Goal: Task Accomplishment & Management: Manage account settings

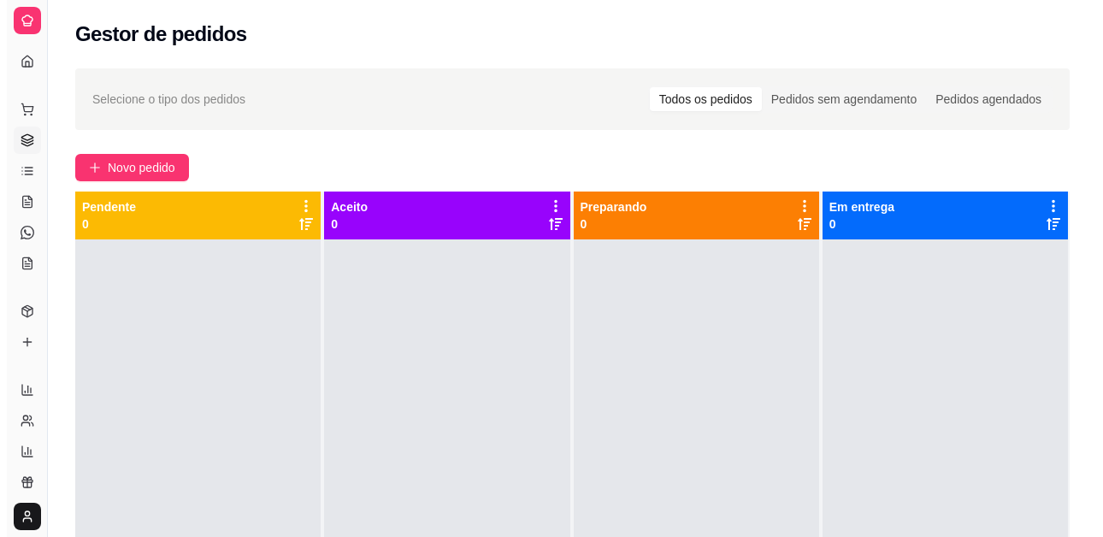
scroll to position [48, 0]
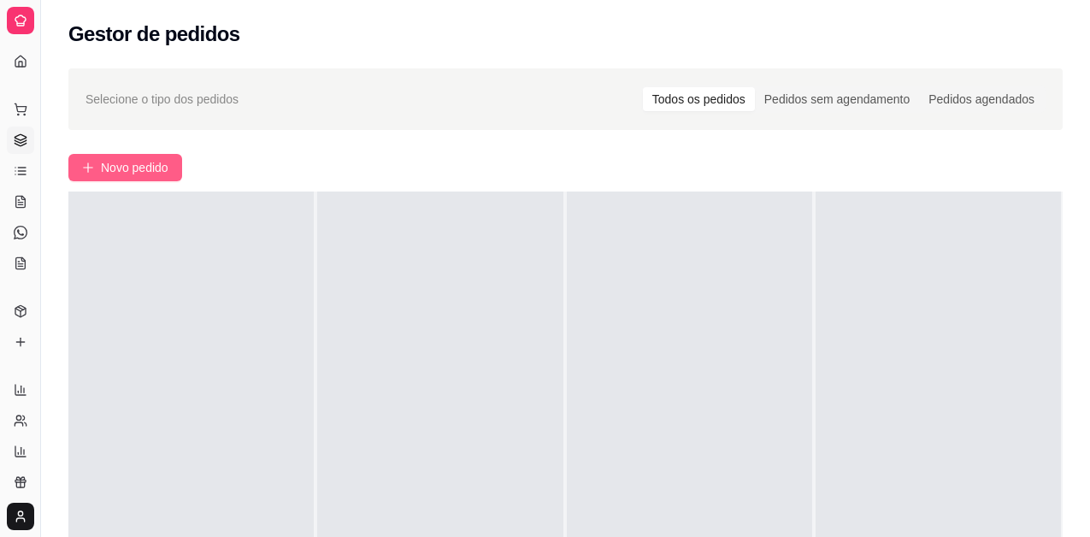
click at [165, 163] on span "Novo pedido" at bounding box center [135, 167] width 68 height 19
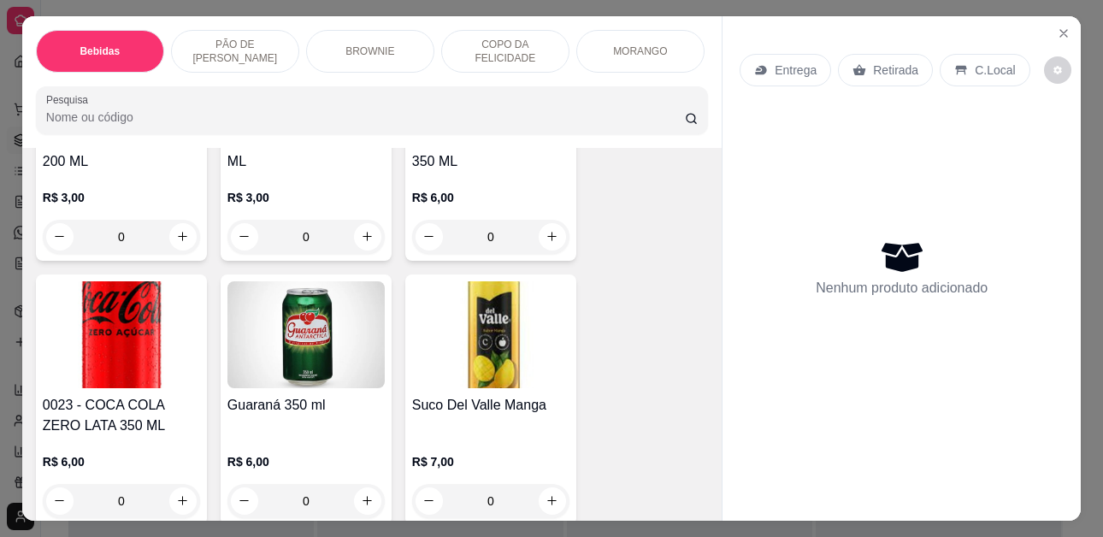
scroll to position [684, 0]
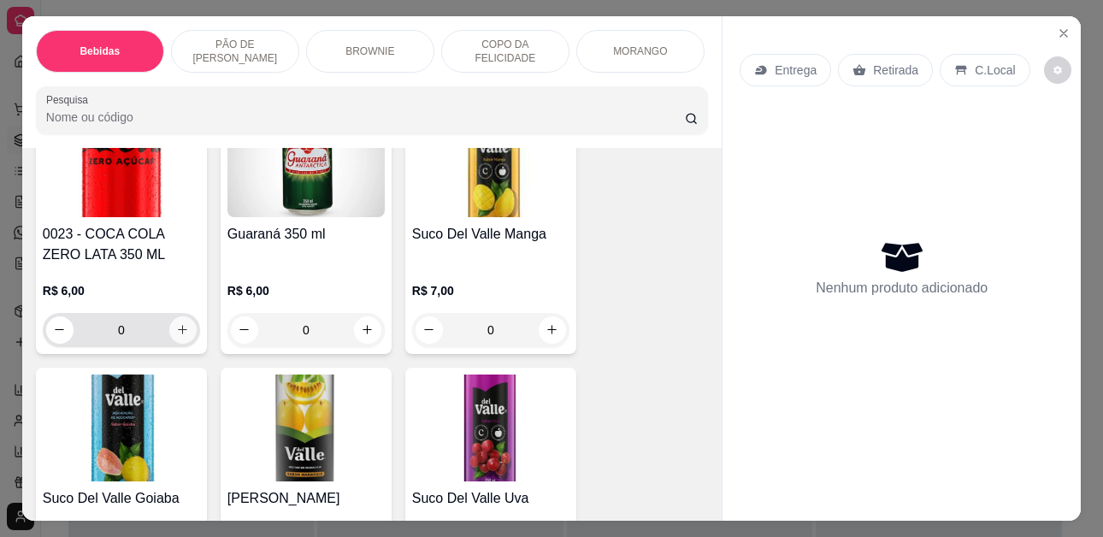
click at [185, 326] on button "increase-product-quantity" at bounding box center [182, 329] width 27 height 27
type input "1"
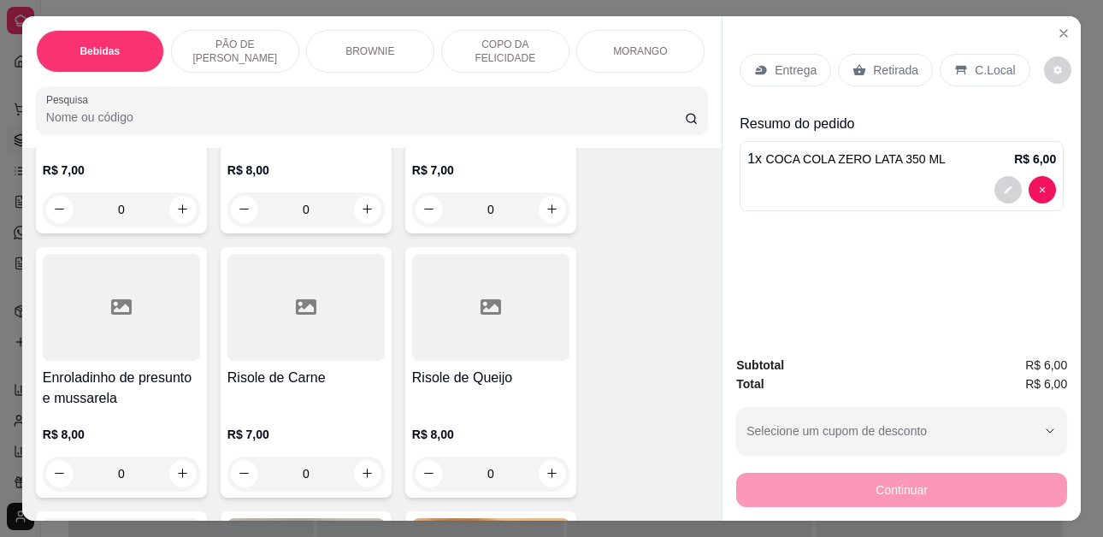
scroll to position [3677, 0]
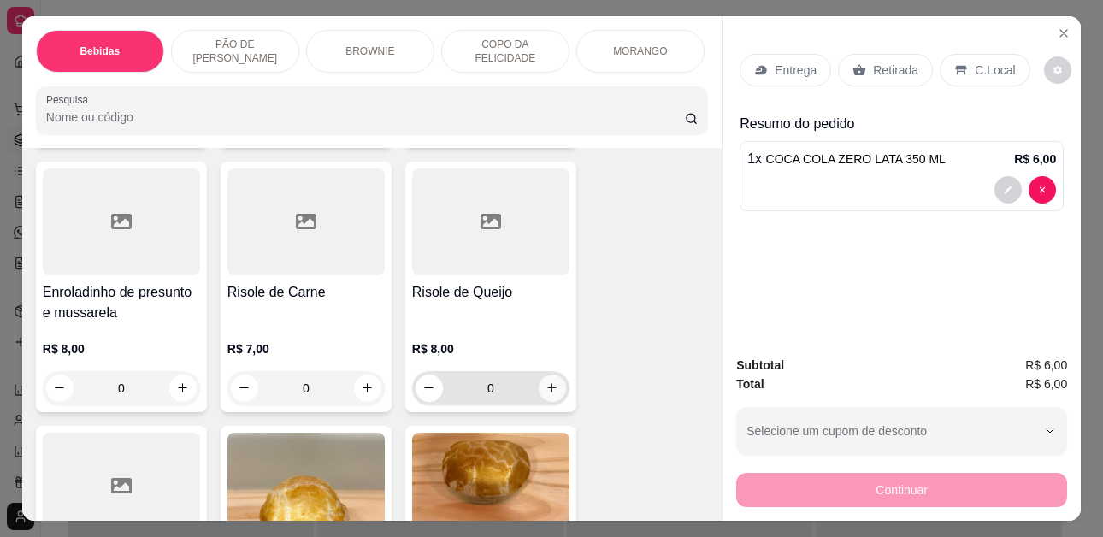
click at [545, 394] on icon "increase-product-quantity" at bounding box center [551, 387] width 13 height 13
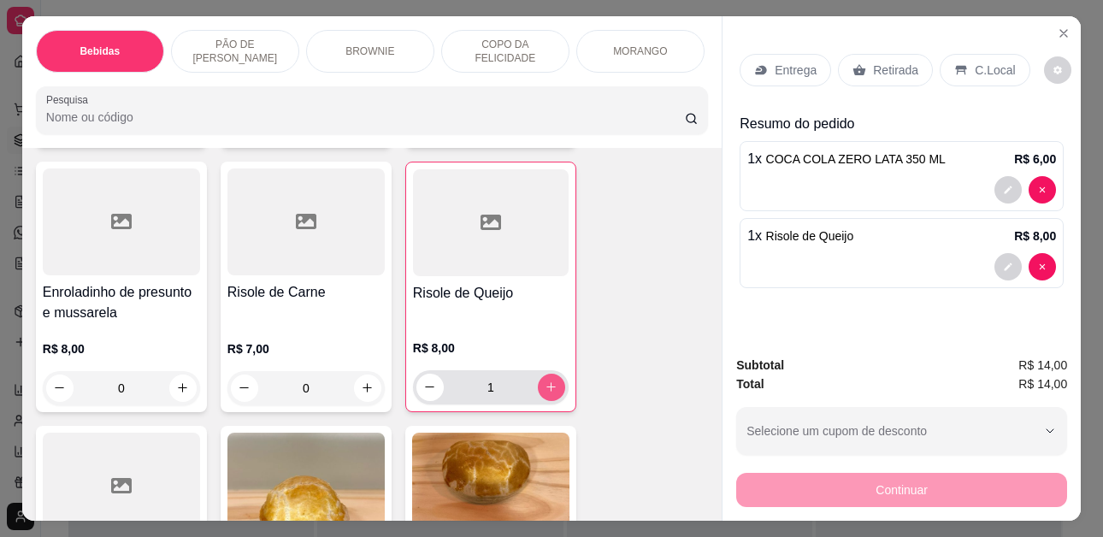
click at [547, 392] on icon "increase-product-quantity" at bounding box center [551, 387] width 9 height 9
type input "2"
click at [975, 86] on div "Entrega Retirada C.Local" at bounding box center [901, 70] width 324 height 60
click at [983, 62] on p "C.Local" at bounding box center [995, 70] width 40 height 17
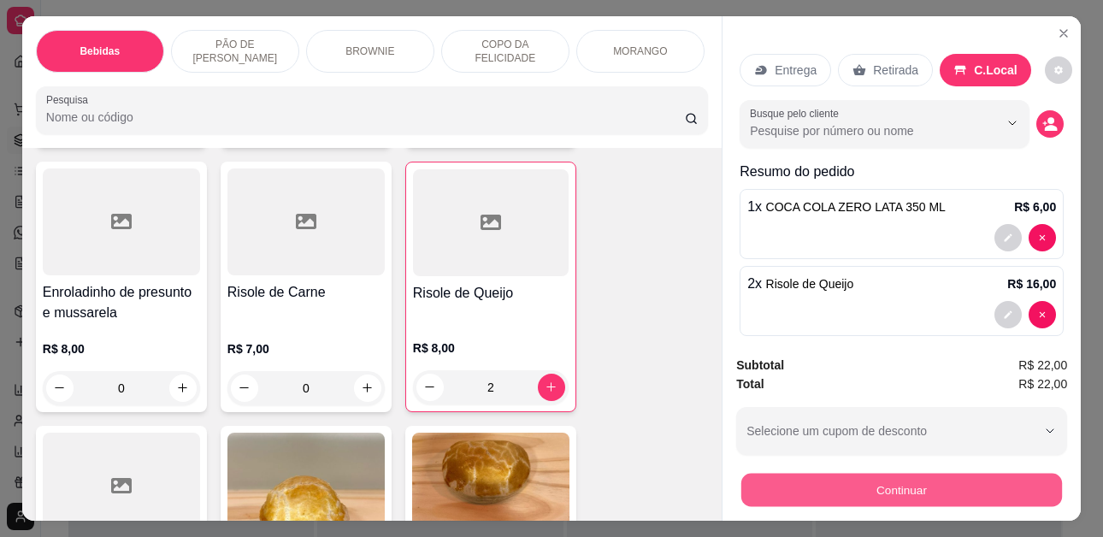
click at [922, 491] on button "Continuar" at bounding box center [901, 490] width 321 height 33
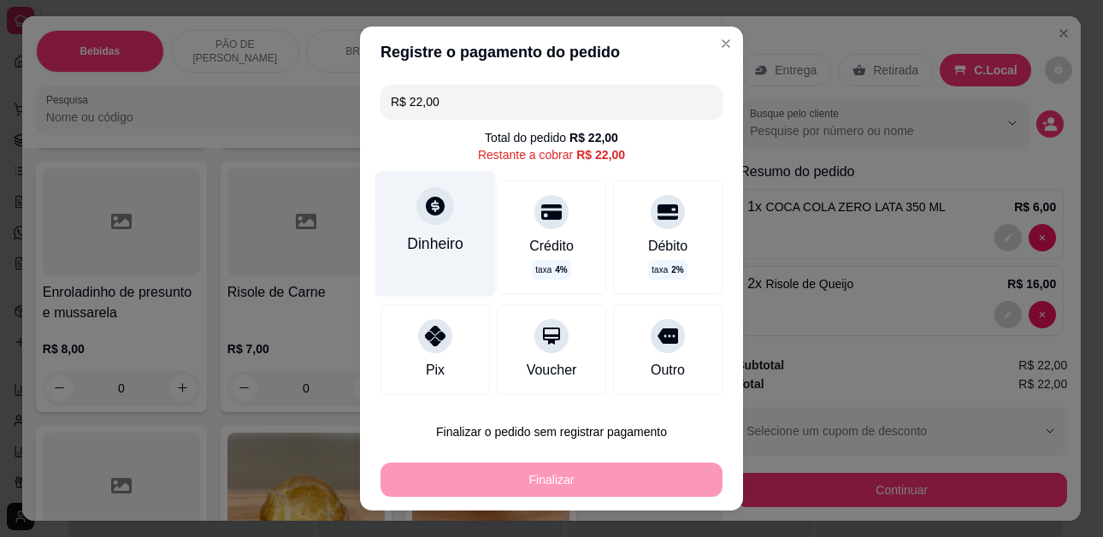
click at [427, 223] on div at bounding box center [435, 206] width 38 height 38
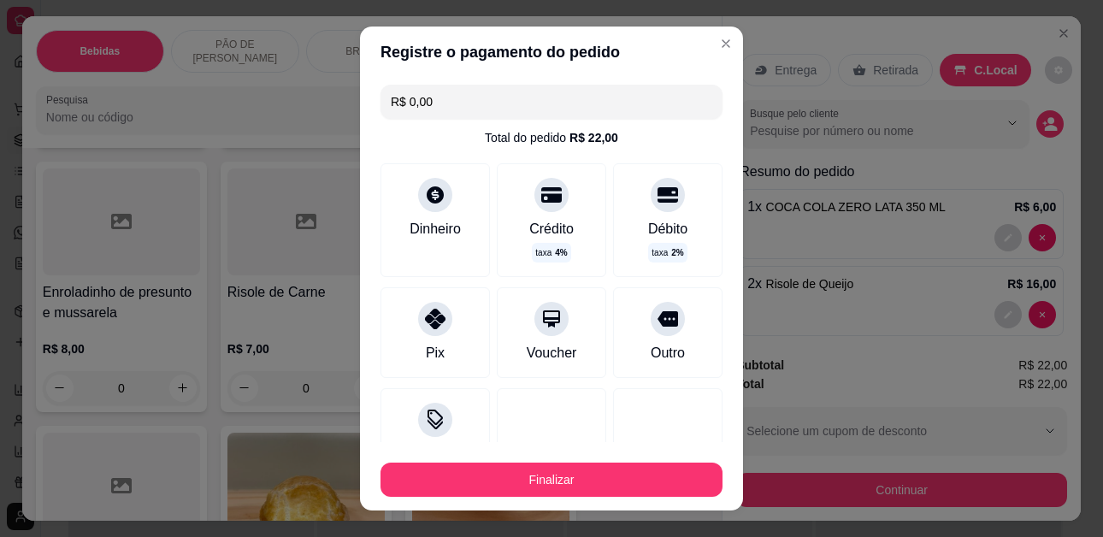
type input "R$ 0,00"
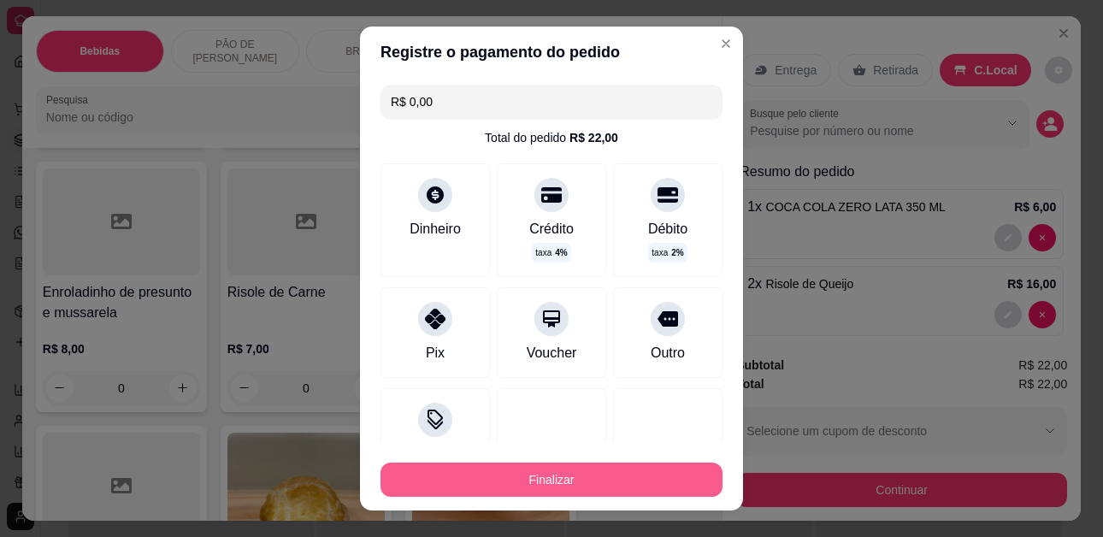
click at [600, 491] on button "Finalizar" at bounding box center [551, 479] width 342 height 34
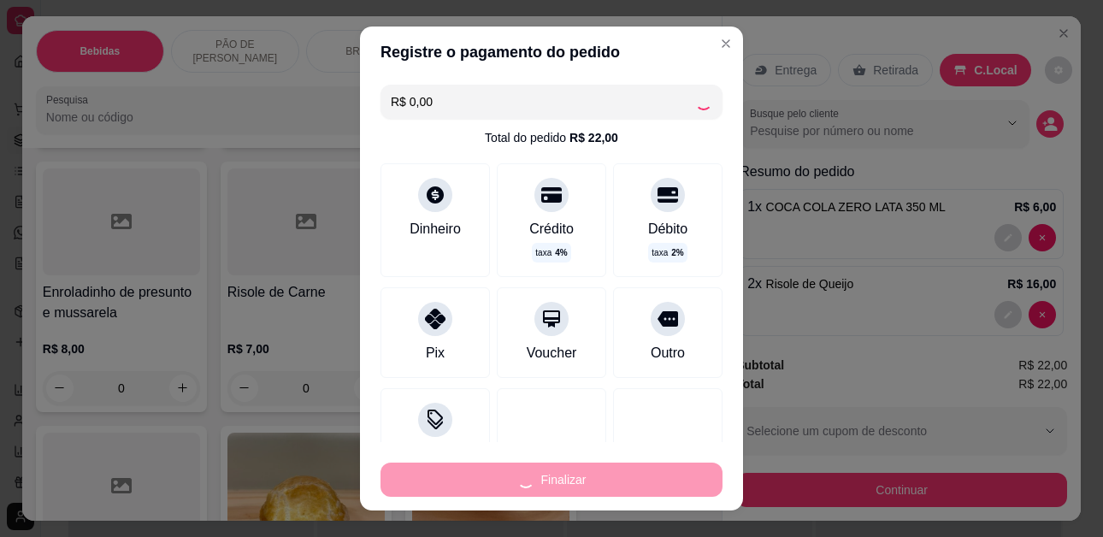
type input "0"
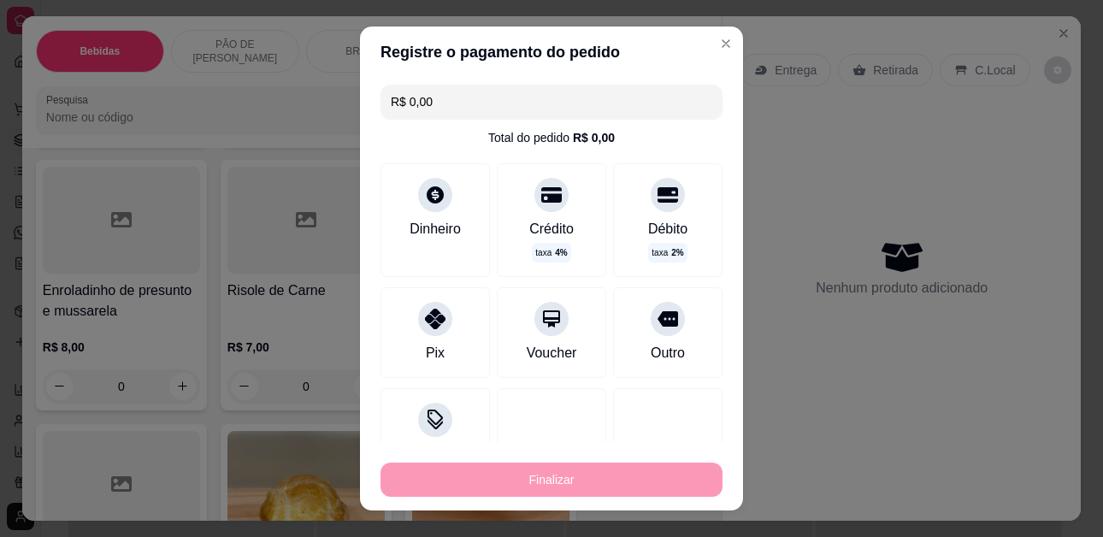
type input "-R$ 22,00"
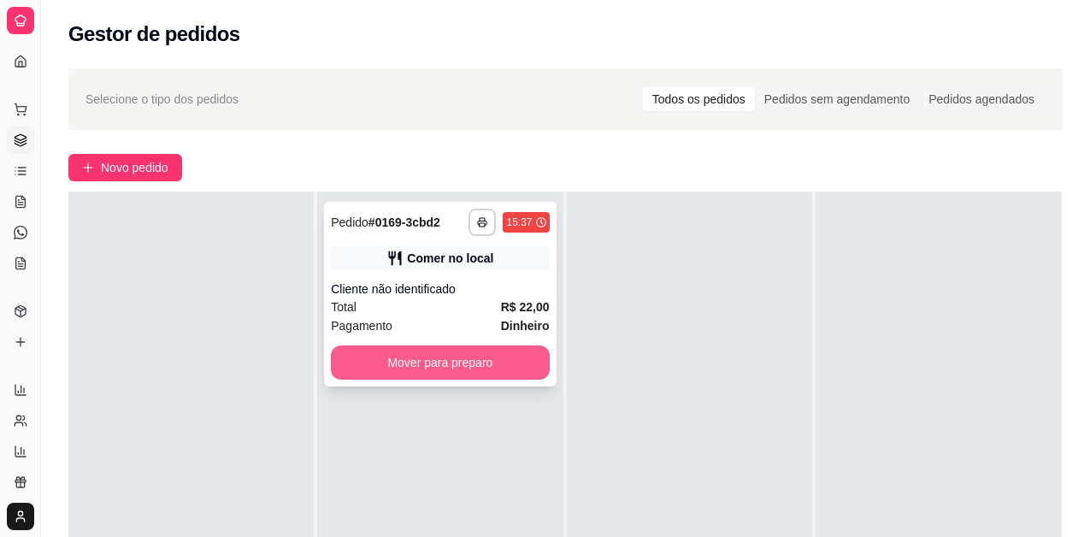
click at [485, 363] on button "Mover para preparo" at bounding box center [440, 362] width 218 height 34
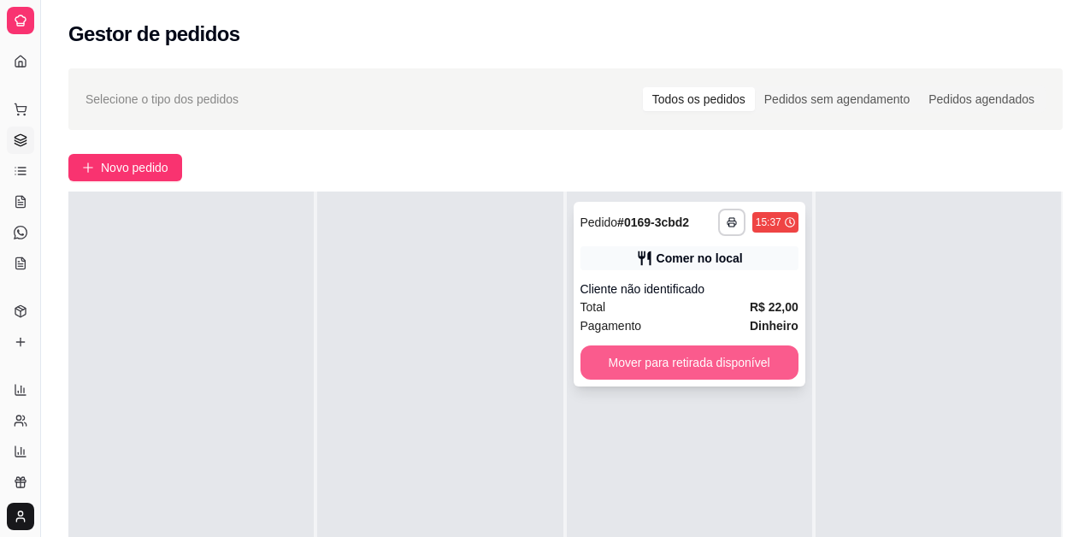
click at [717, 359] on button "Mover para retirada disponível" at bounding box center [689, 362] width 218 height 34
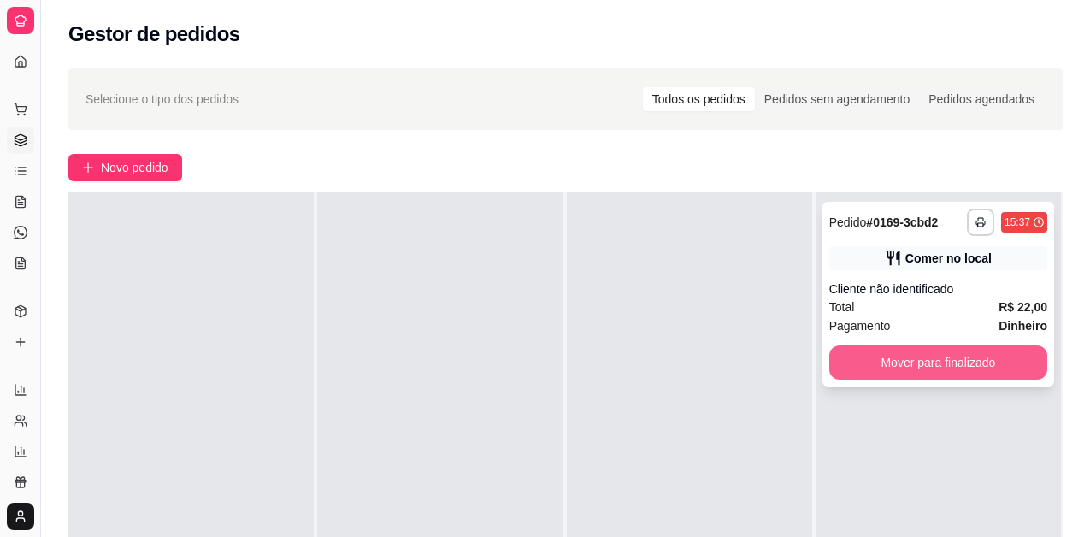
click at [919, 356] on button "Mover para finalizado" at bounding box center [938, 362] width 218 height 34
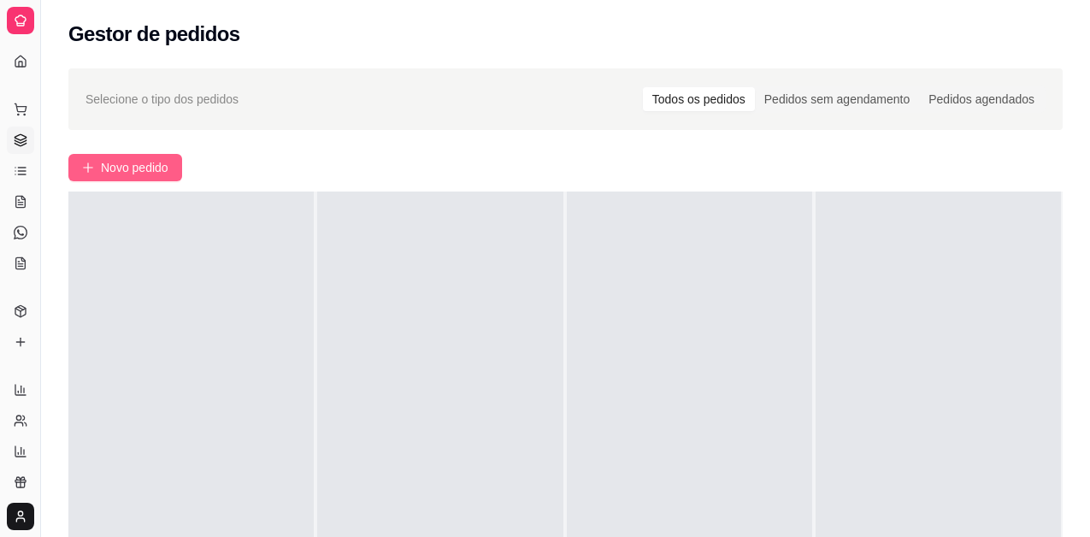
click at [145, 167] on span "Novo pedido" at bounding box center [135, 167] width 68 height 19
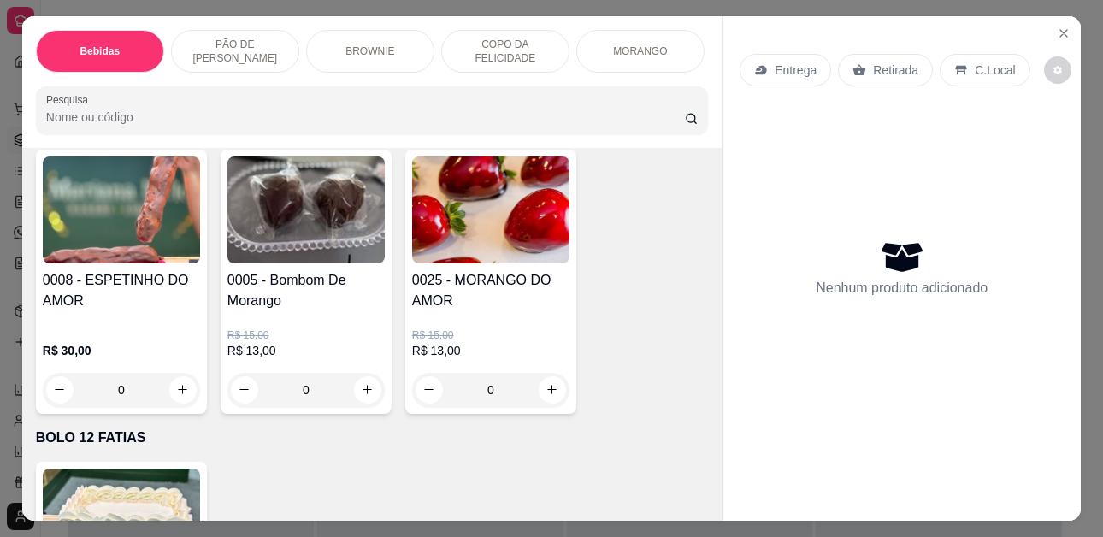
scroll to position [2907, 0]
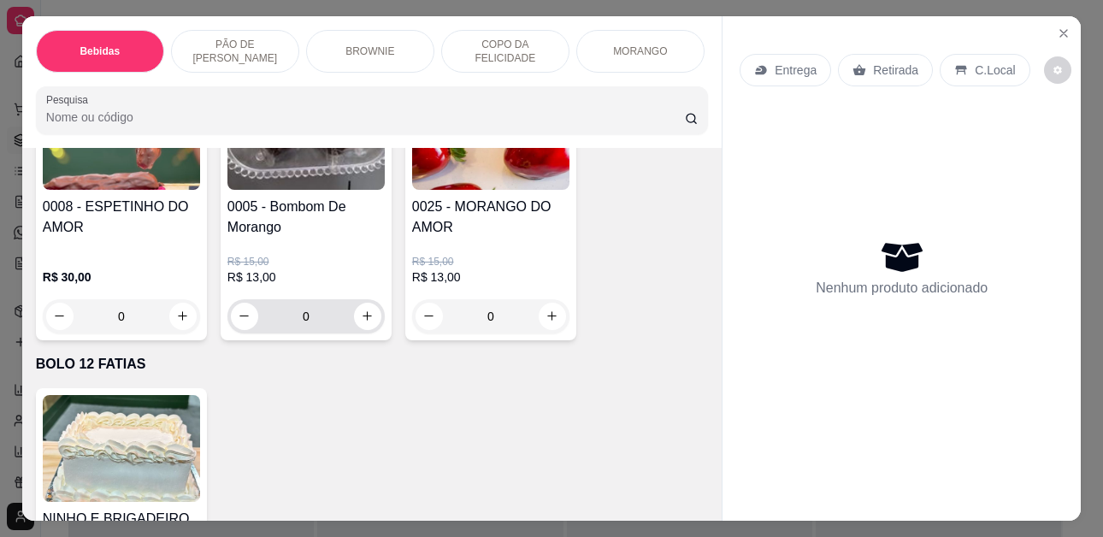
click at [368, 321] on button "increase-product-quantity" at bounding box center [367, 316] width 27 height 27
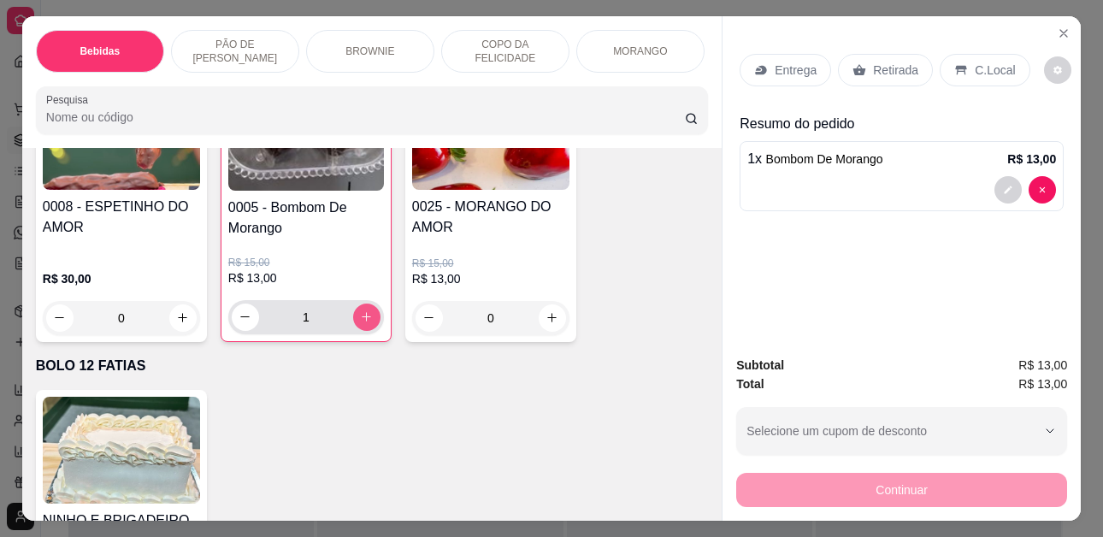
type input "1"
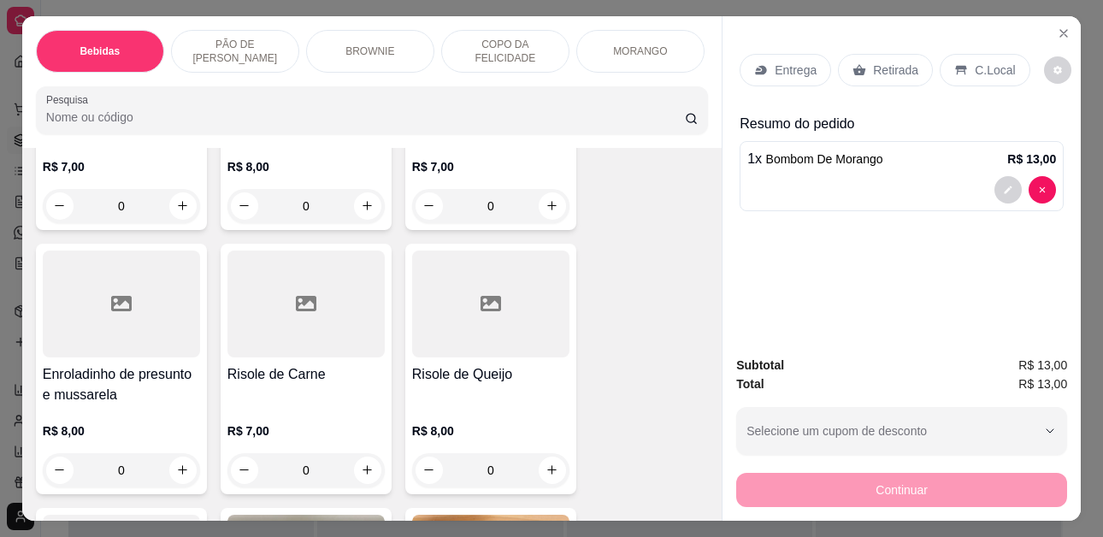
scroll to position [3590, 0]
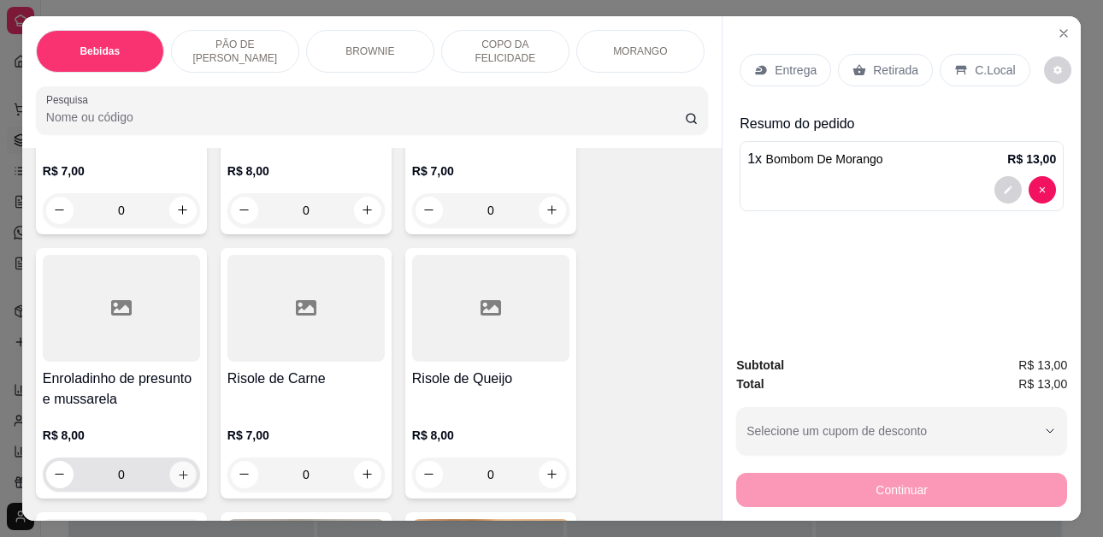
click at [177, 479] on icon "increase-product-quantity" at bounding box center [183, 474] width 13 height 13
type input "1"
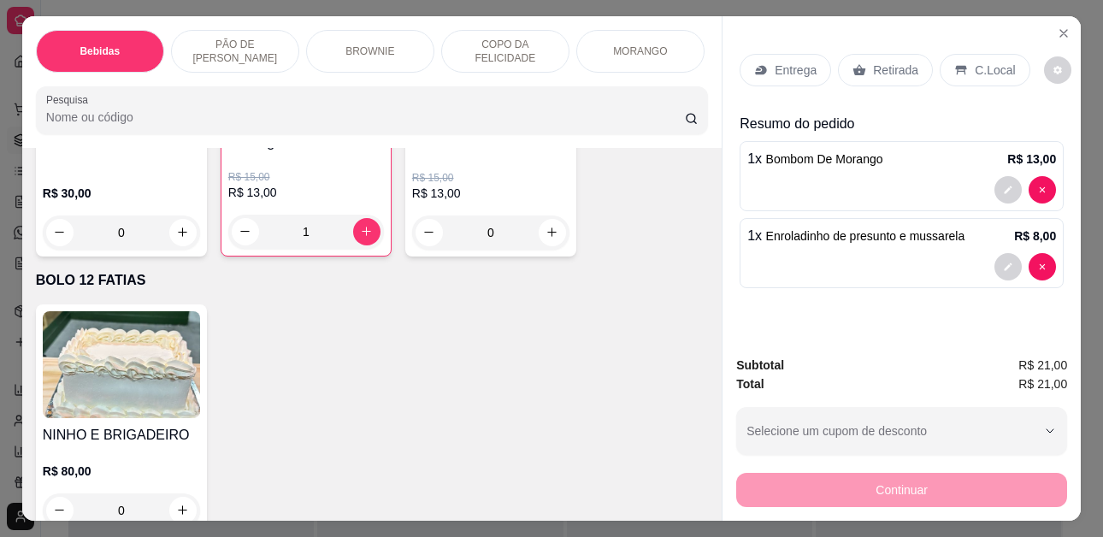
scroll to position [2736, 0]
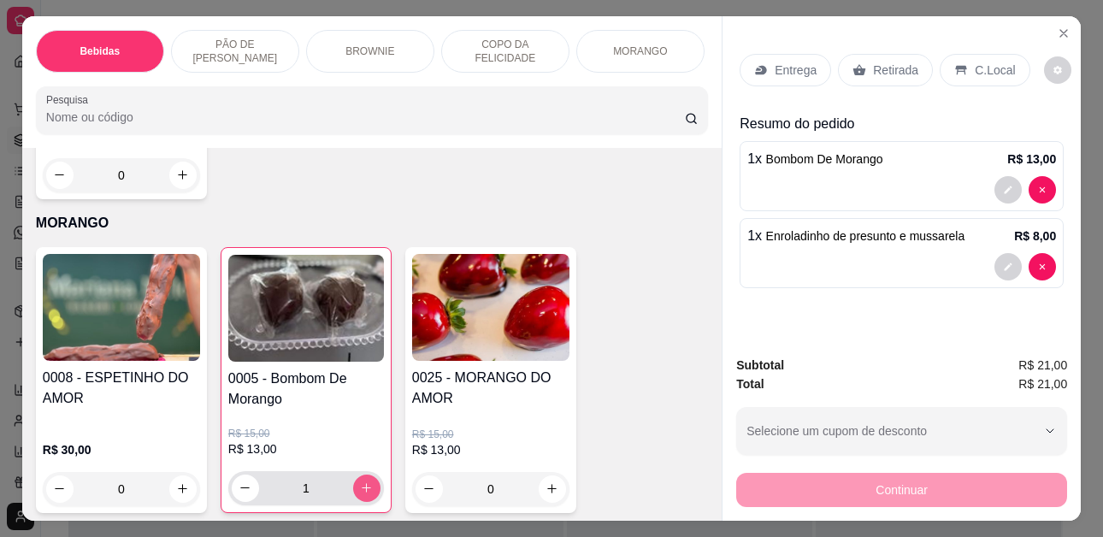
click at [362, 490] on icon "increase-product-quantity" at bounding box center [366, 487] width 13 height 13
type input "2"
click at [987, 54] on div "C.Local" at bounding box center [984, 70] width 90 height 32
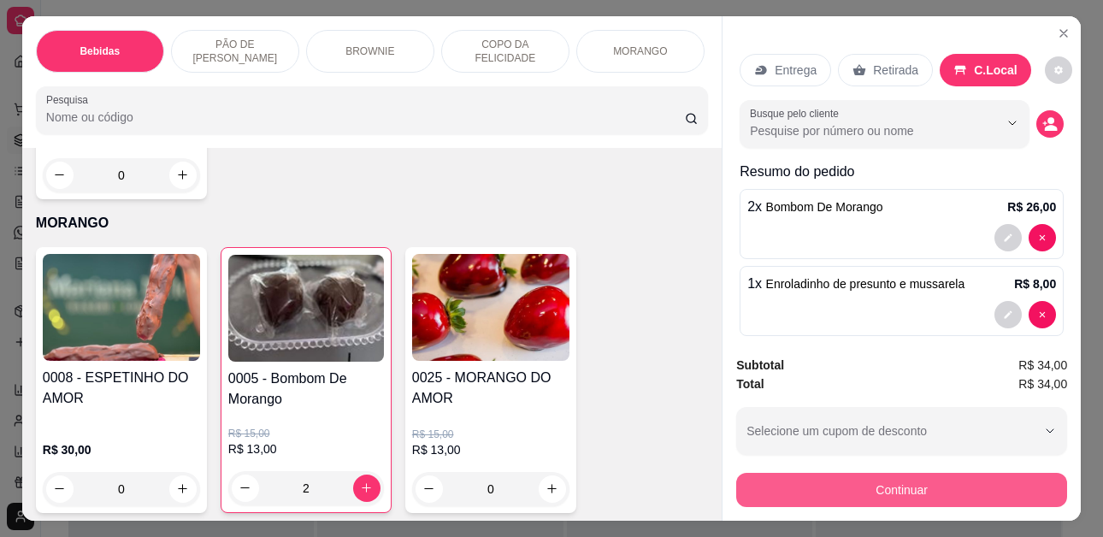
click at [938, 479] on button "Continuar" at bounding box center [901, 490] width 331 height 34
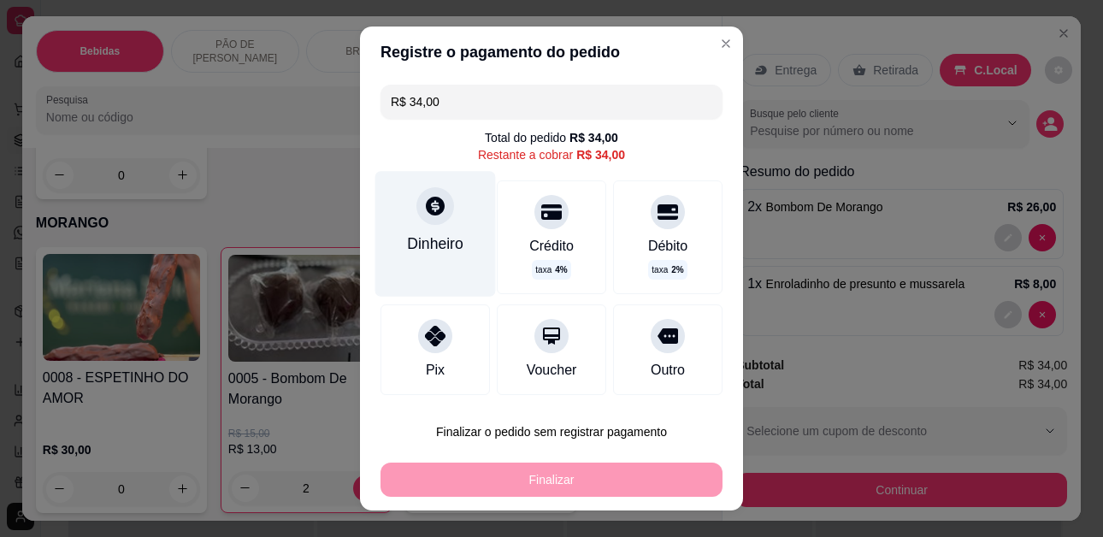
click at [416, 239] on div "Dinheiro" at bounding box center [435, 244] width 56 height 22
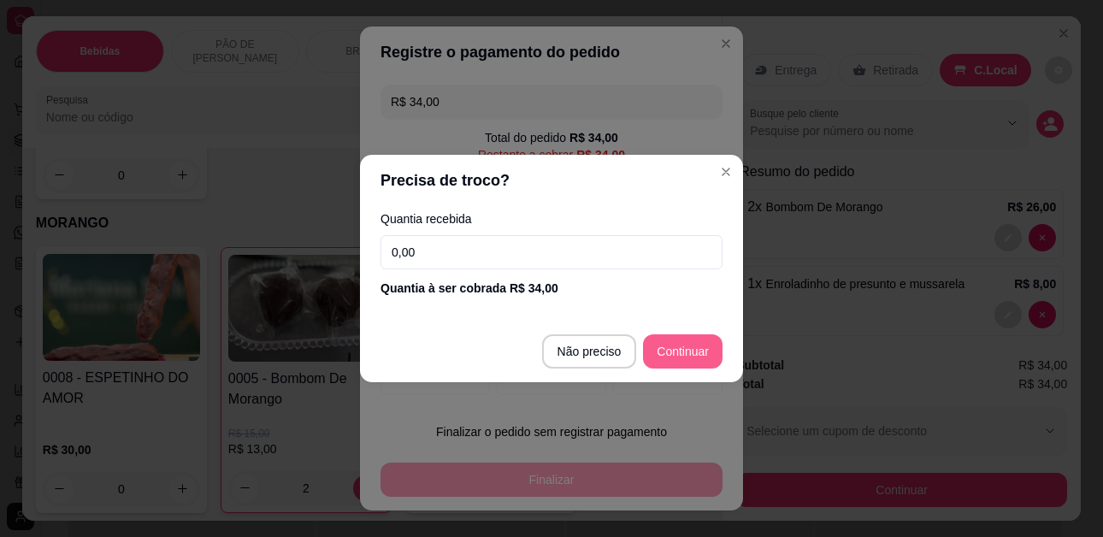
type input "R$ 0,00"
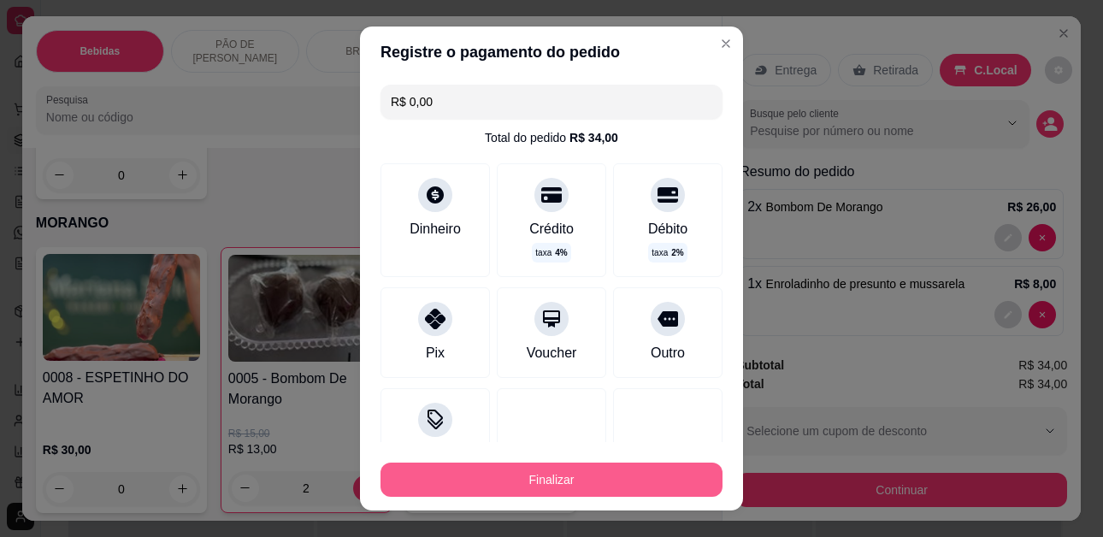
click at [600, 480] on button "Finalizar" at bounding box center [551, 479] width 342 height 34
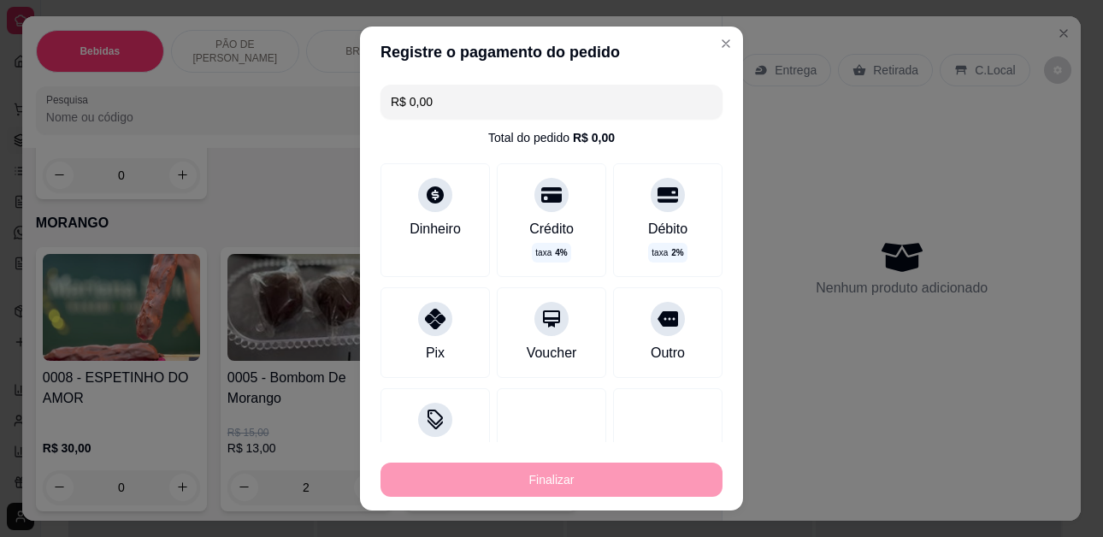
type input "0"
type input "-R$ 34,00"
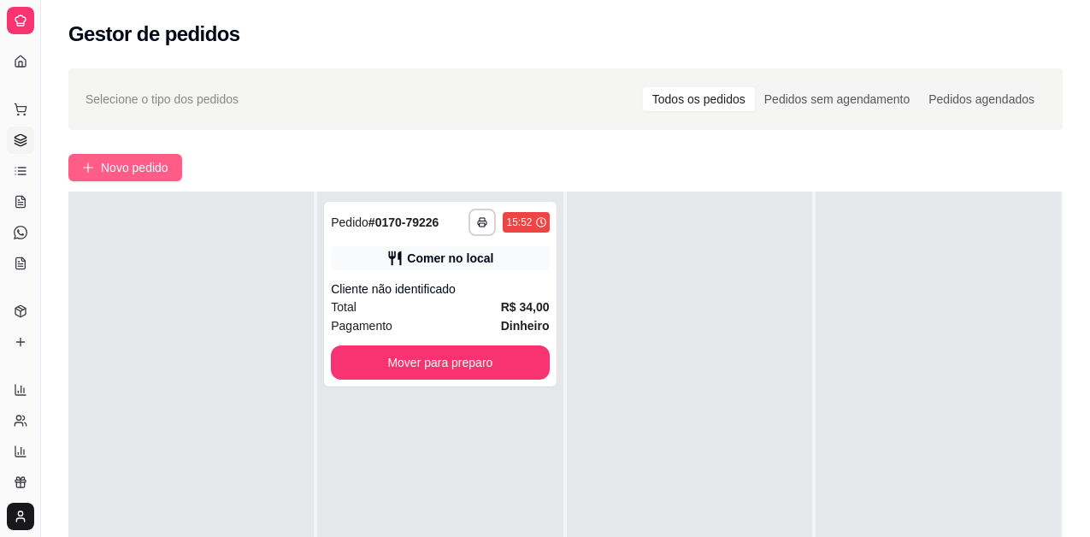
click at [121, 174] on span "Novo pedido" at bounding box center [135, 167] width 68 height 19
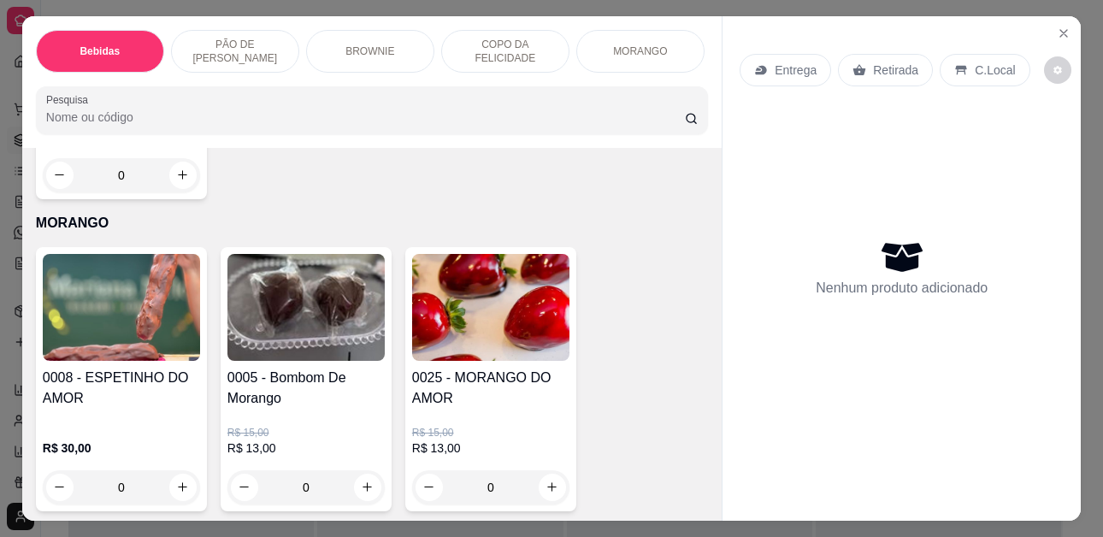
scroll to position [2907, 0]
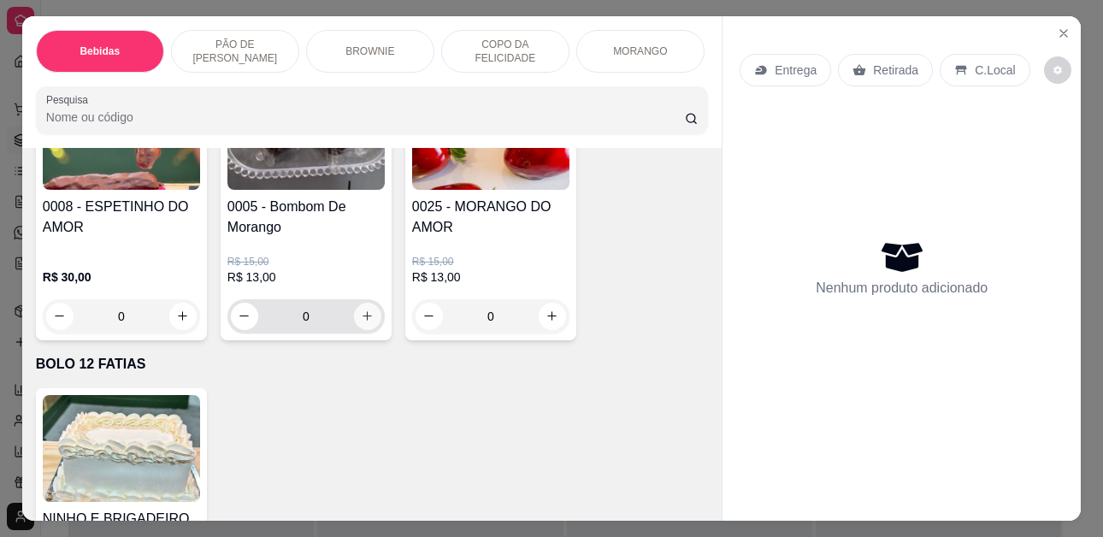
click at [367, 321] on icon "increase-product-quantity" at bounding box center [367, 315] width 13 height 13
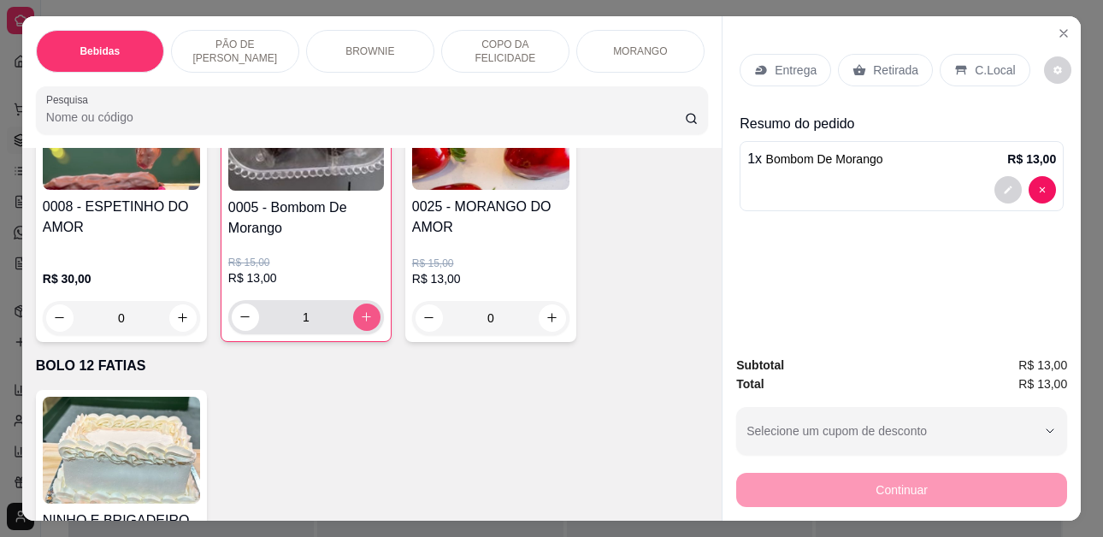
type input "1"
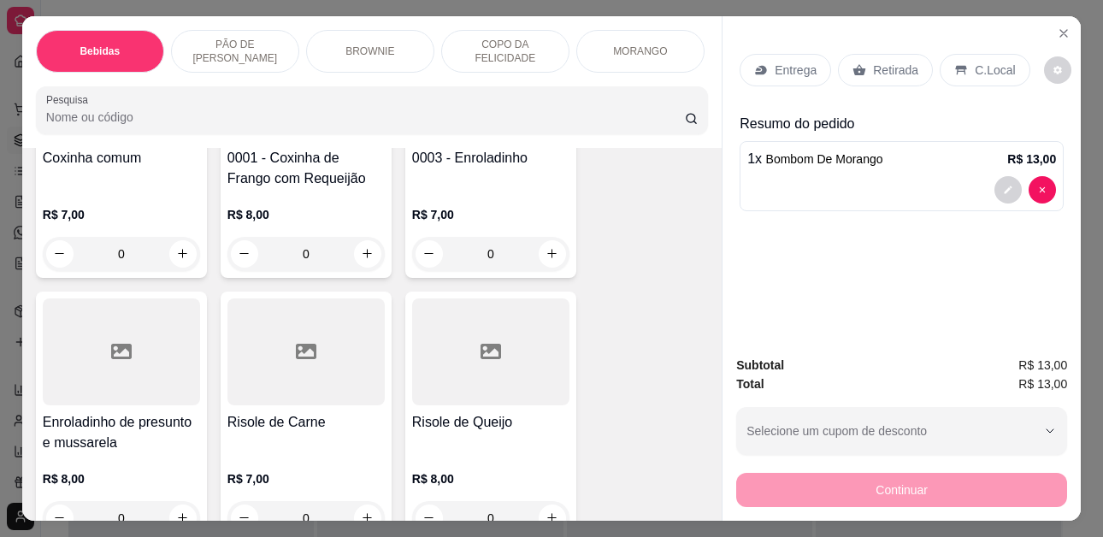
scroll to position [3419, 0]
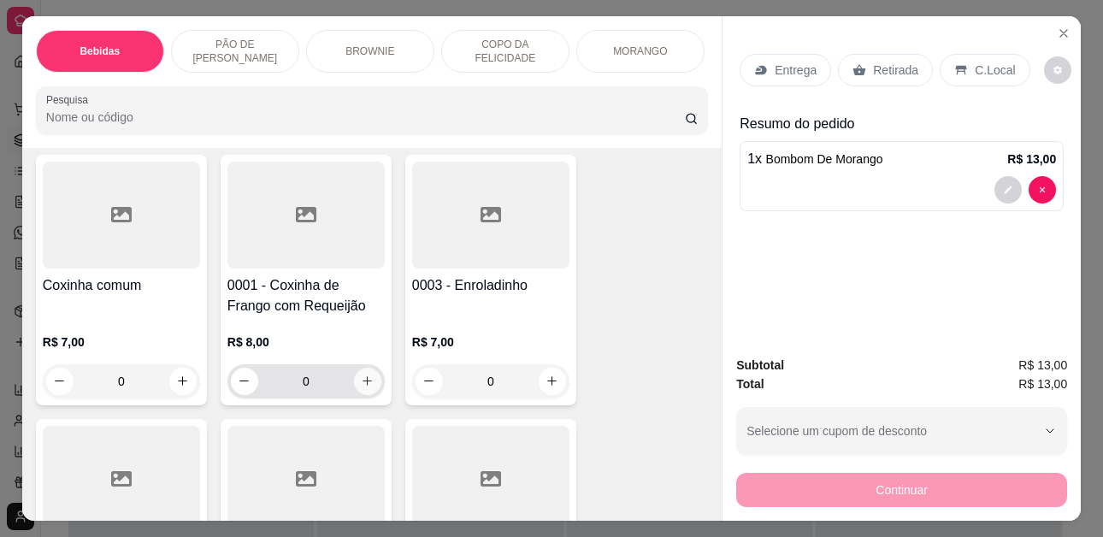
click at [367, 383] on icon "increase-product-quantity" at bounding box center [367, 380] width 13 height 13
type input "1"
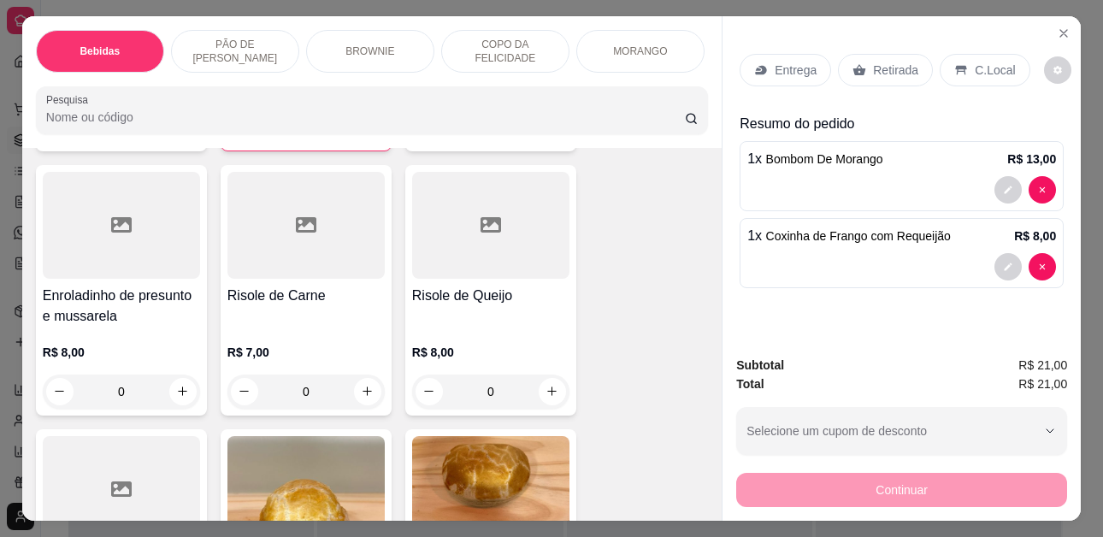
scroll to position [3676, 0]
click at [545, 397] on icon "increase-product-quantity" at bounding box center [551, 390] width 13 height 13
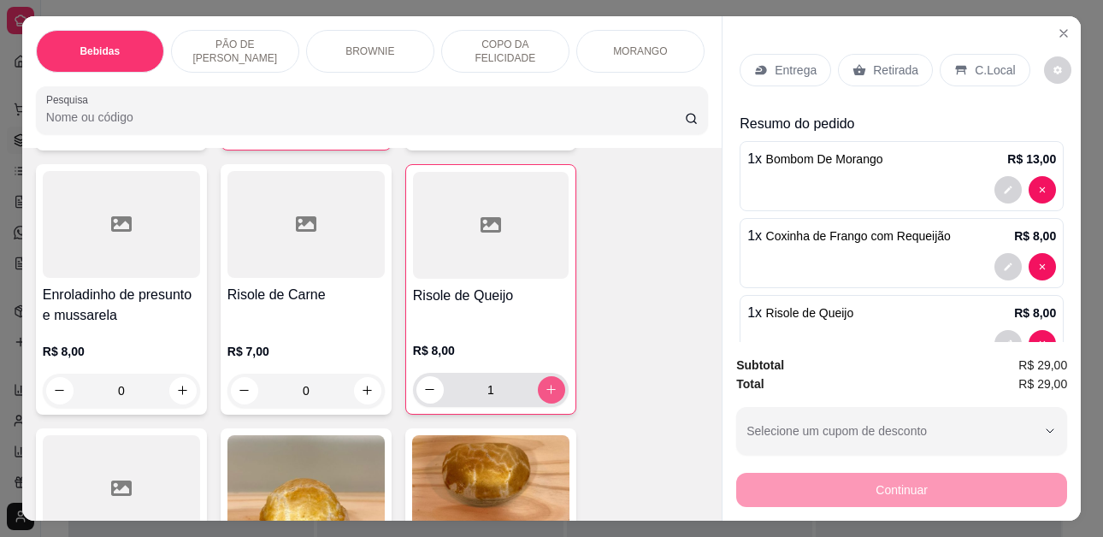
click at [545, 396] on icon "increase-product-quantity" at bounding box center [551, 389] width 13 height 13
type input "2"
click at [975, 62] on p "C.Local" at bounding box center [995, 70] width 40 height 17
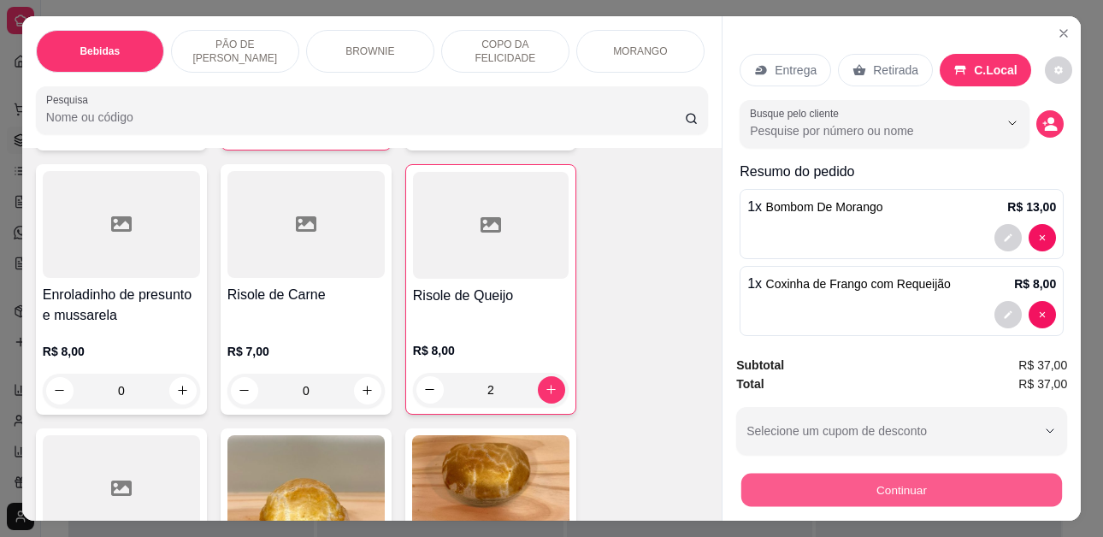
click at [934, 487] on button "Continuar" at bounding box center [901, 490] width 321 height 33
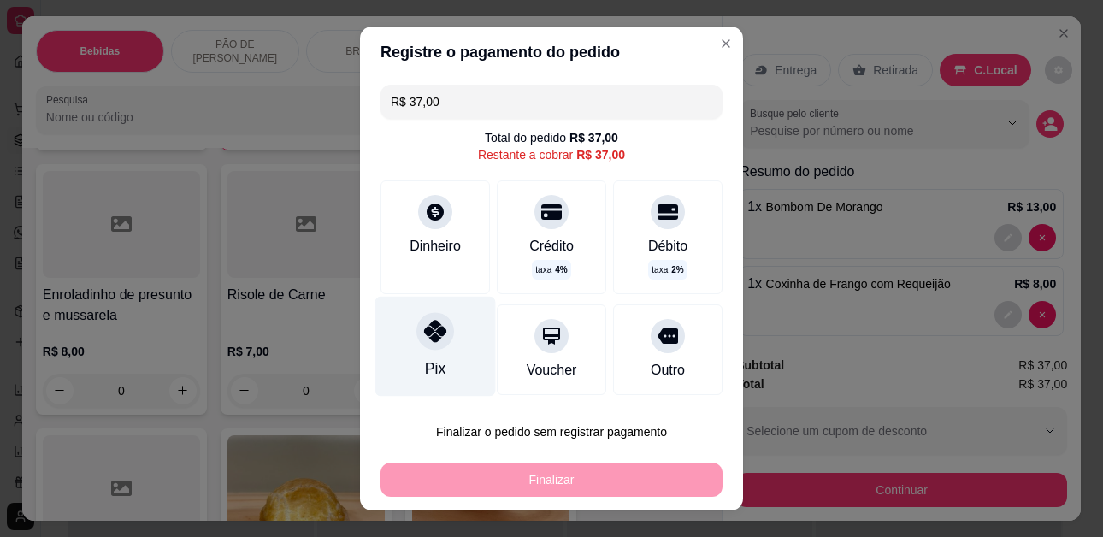
click at [425, 345] on div at bounding box center [435, 332] width 38 height 38
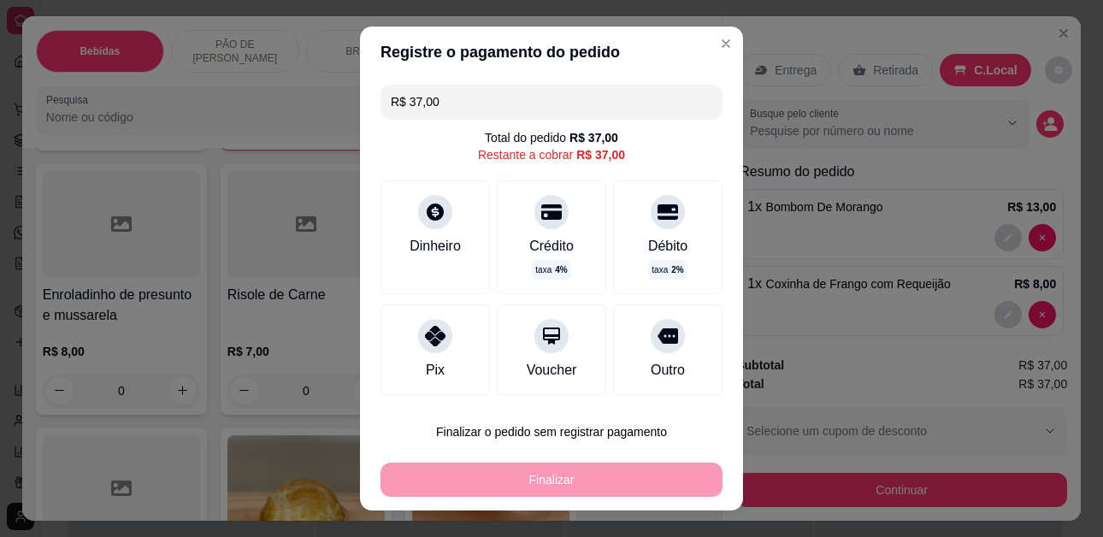
type input "R$ 0,00"
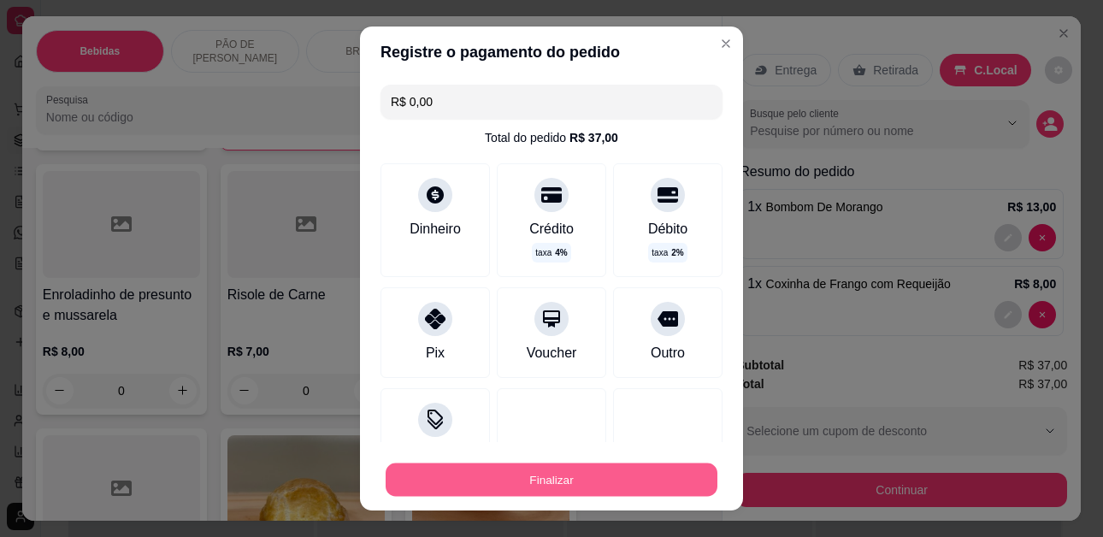
click at [530, 474] on button "Finalizar" at bounding box center [552, 478] width 332 height 33
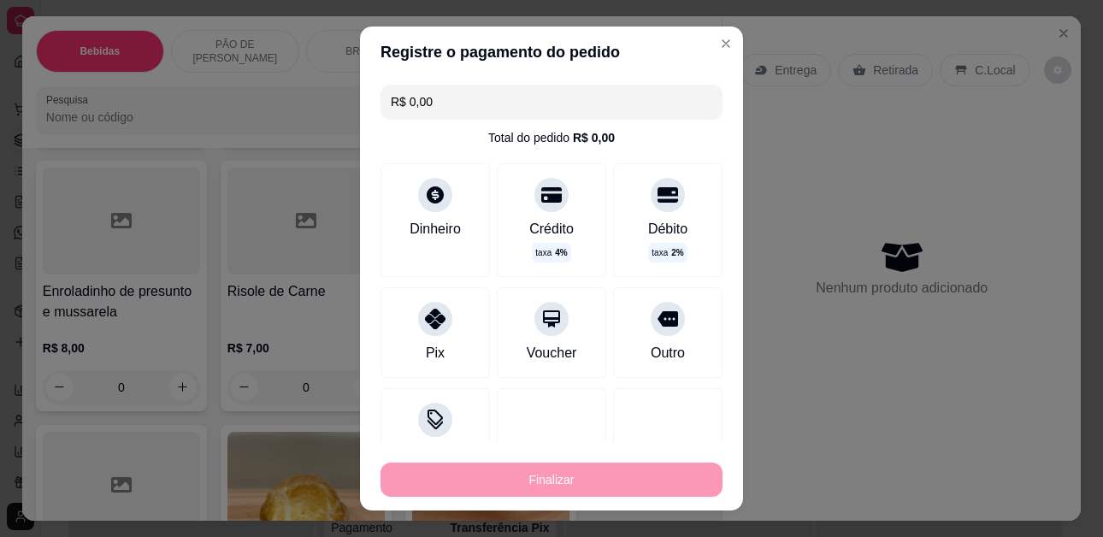
type input "0"
type input "-R$ 37,00"
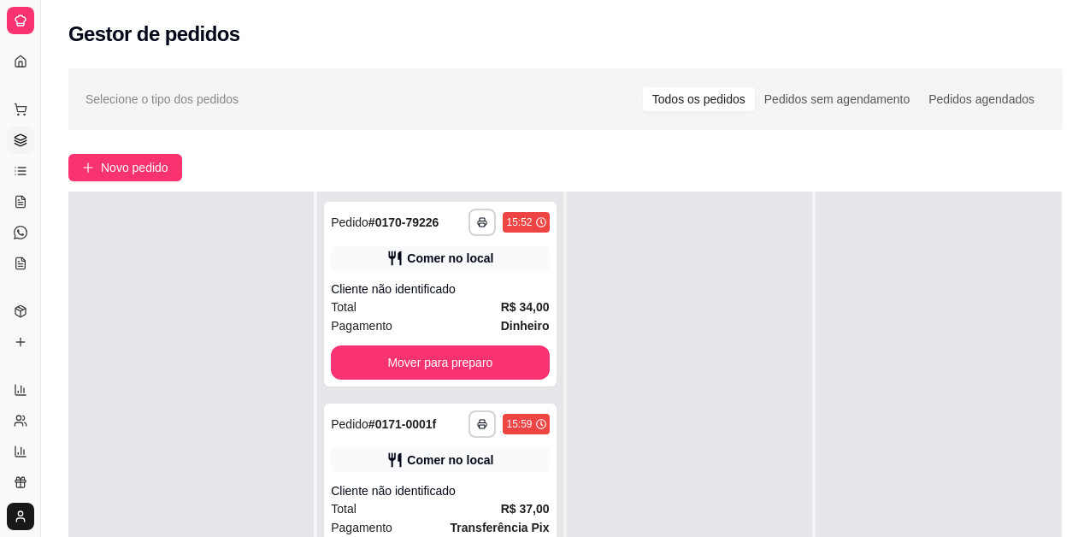
click at [707, 39] on div "Gestor de pedidos" at bounding box center [565, 34] width 994 height 27
click at [163, 167] on span "Novo pedido" at bounding box center [135, 167] width 68 height 19
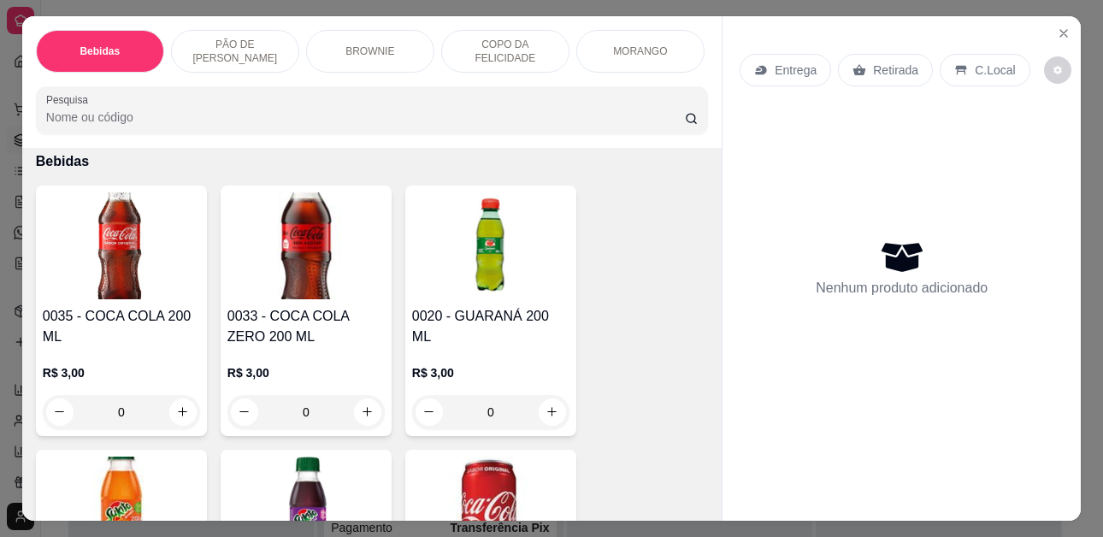
scroll to position [85, 0]
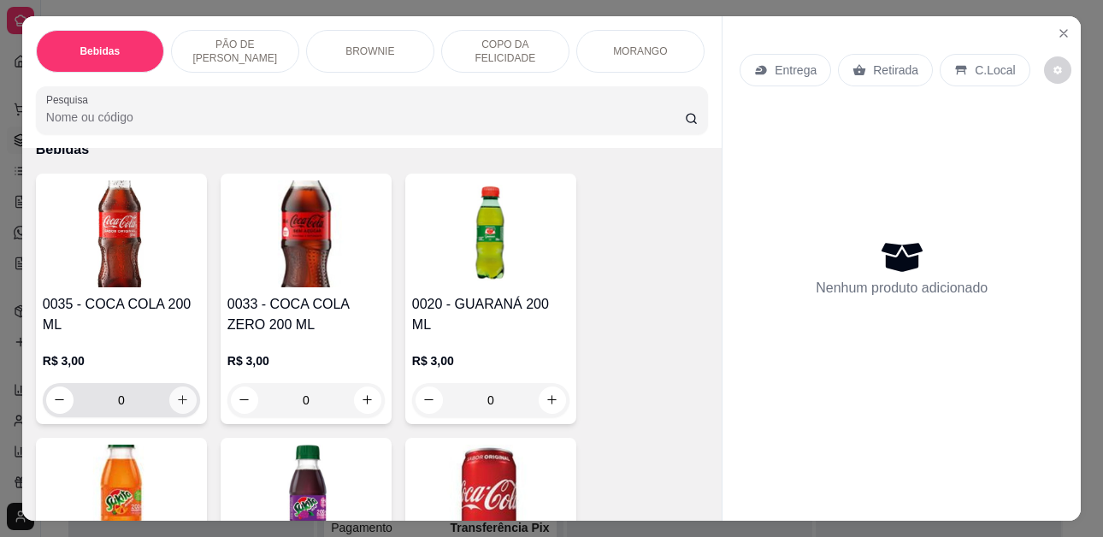
click at [185, 403] on button "increase-product-quantity" at bounding box center [182, 399] width 27 height 27
type input "1"
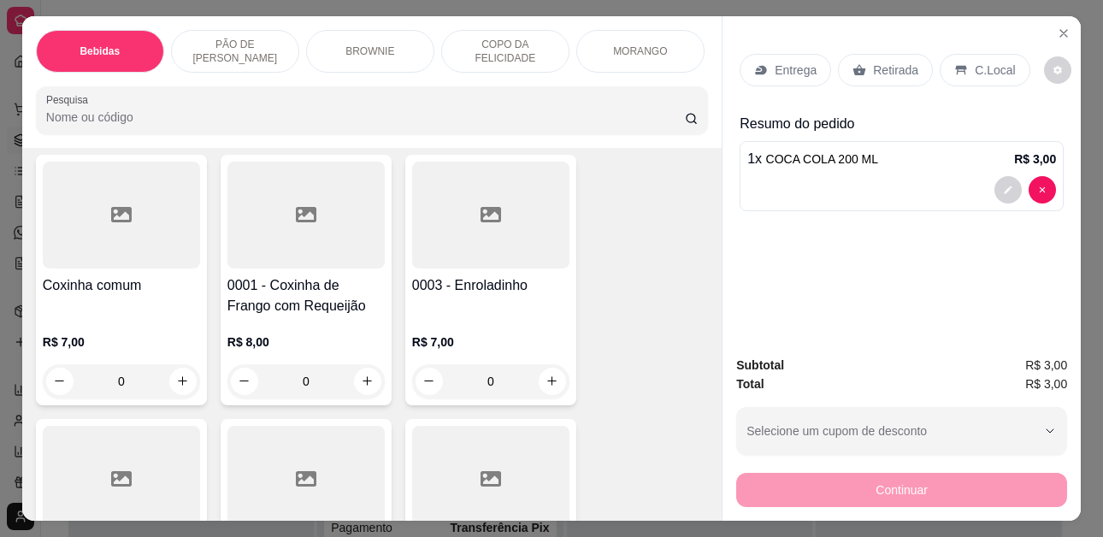
scroll to position [3676, 0]
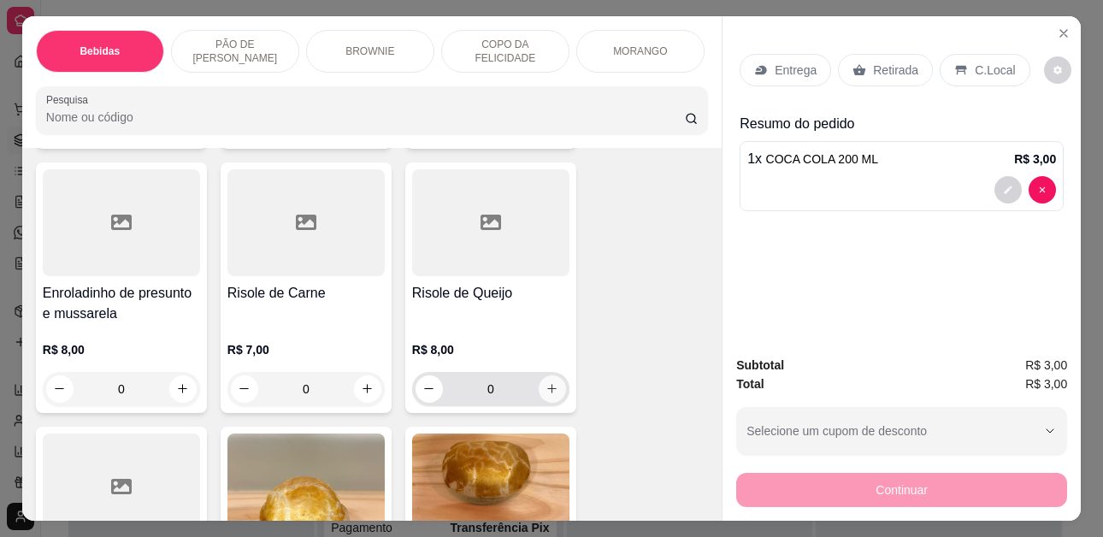
click at [546, 395] on icon "increase-product-quantity" at bounding box center [551, 388] width 13 height 13
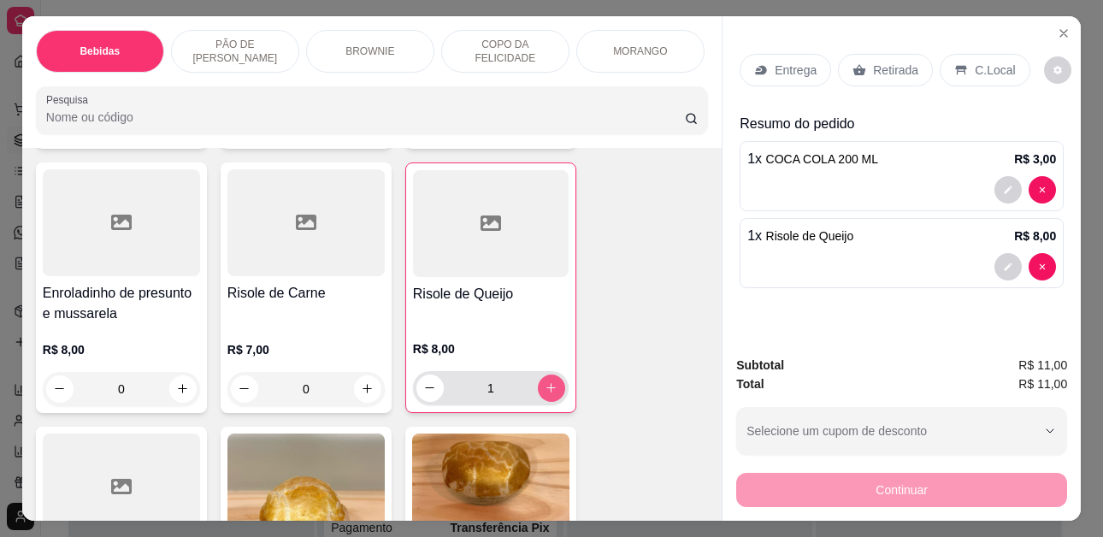
type input "1"
click at [178, 392] on icon "increase-product-quantity" at bounding box center [182, 388] width 13 height 13
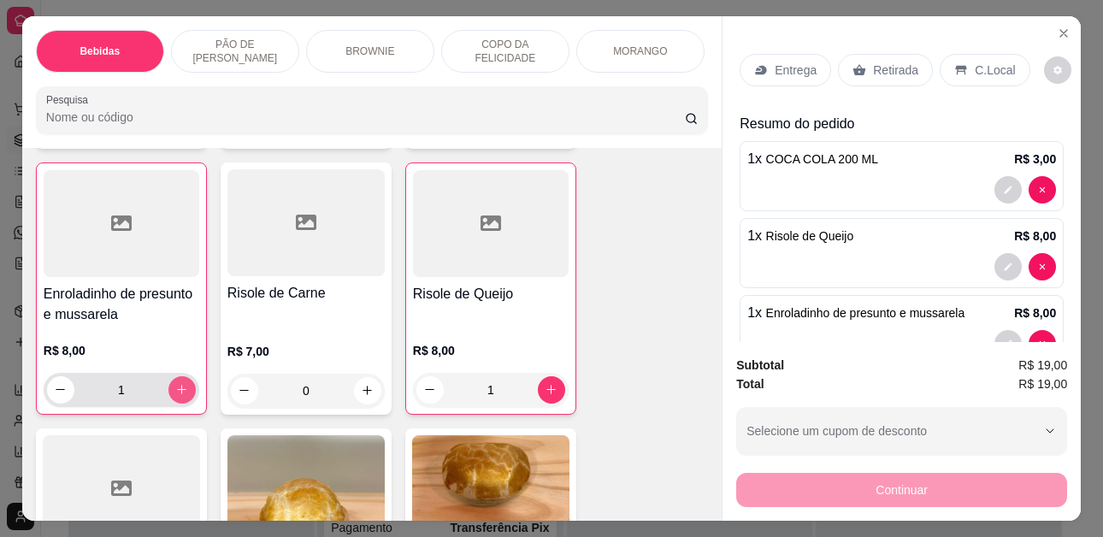
click at [178, 392] on icon "increase-product-quantity" at bounding box center [181, 389] width 13 height 13
click at [179, 392] on icon "increase-product-quantity" at bounding box center [181, 389] width 13 height 13
type input "3"
click at [963, 67] on div "C.Local" at bounding box center [984, 70] width 90 height 32
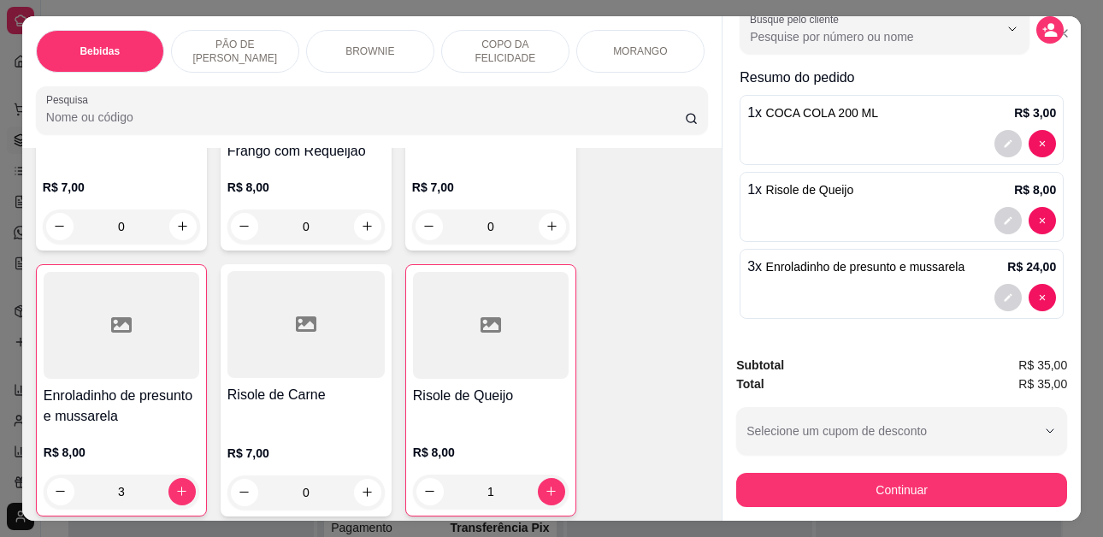
scroll to position [3505, 0]
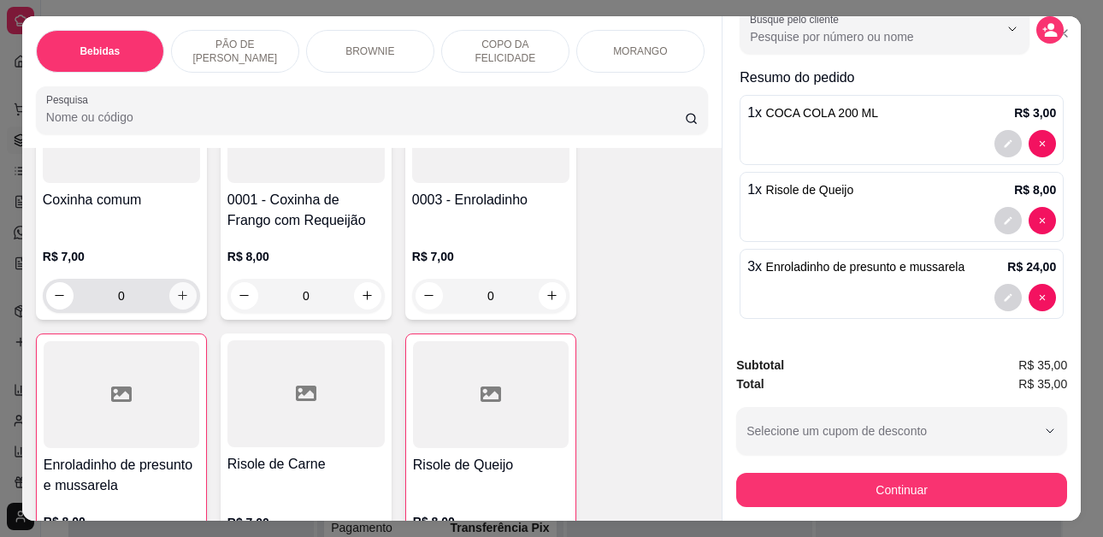
click at [176, 302] on icon "increase-product-quantity" at bounding box center [182, 295] width 13 height 13
type input "1"
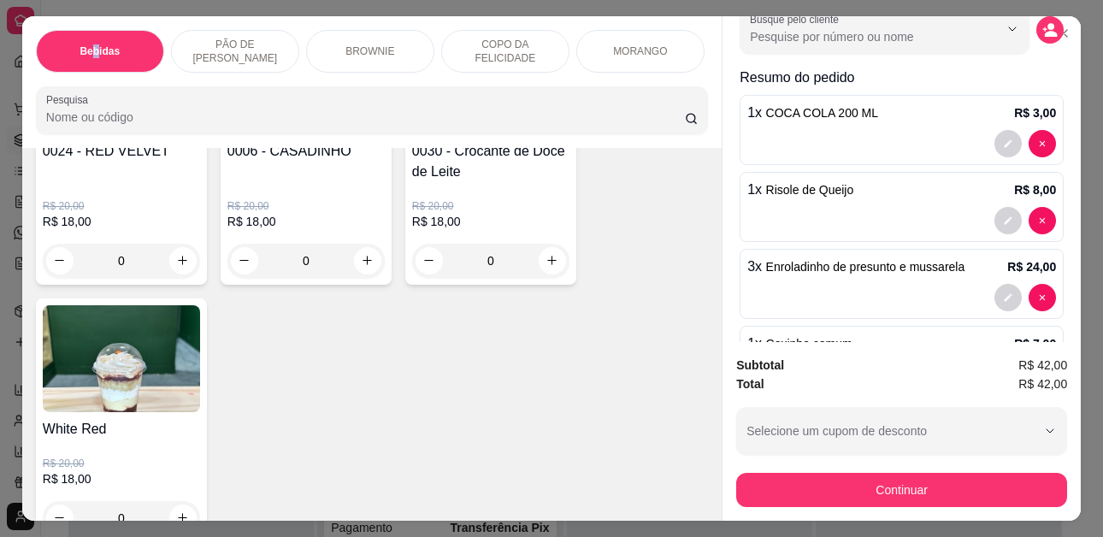
click at [91, 44] on p "Bebidas" at bounding box center [100, 51] width 40 height 14
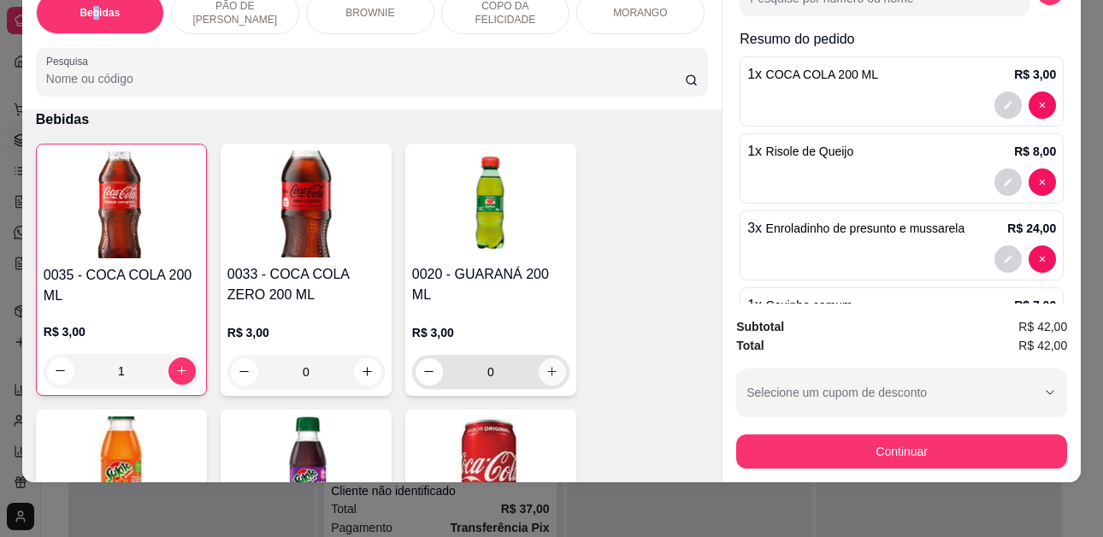
click at [548, 368] on icon "increase-product-quantity" at bounding box center [551, 371] width 13 height 13
type input "1"
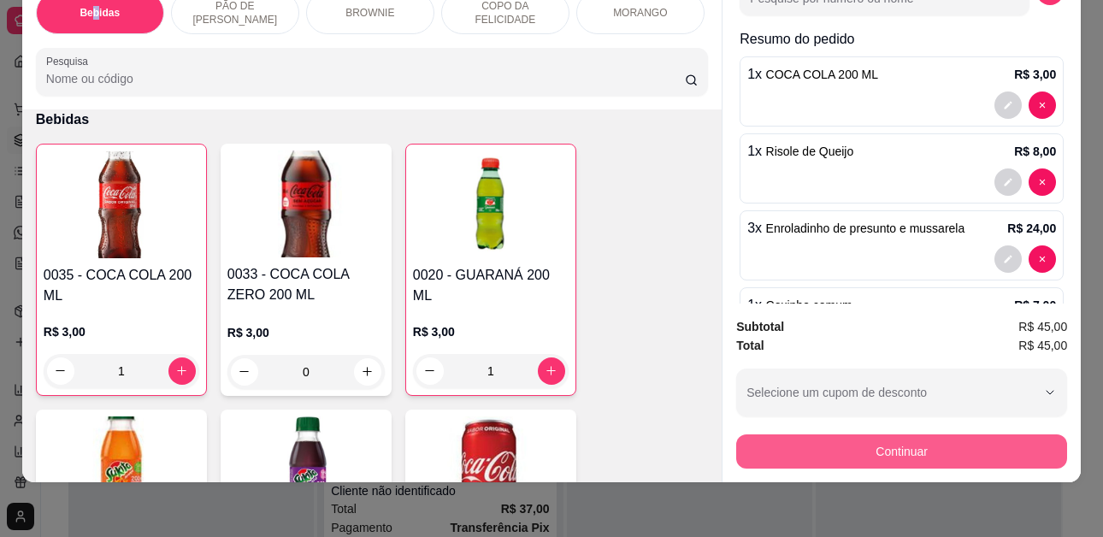
click at [889, 443] on button "Continuar" at bounding box center [901, 451] width 331 height 34
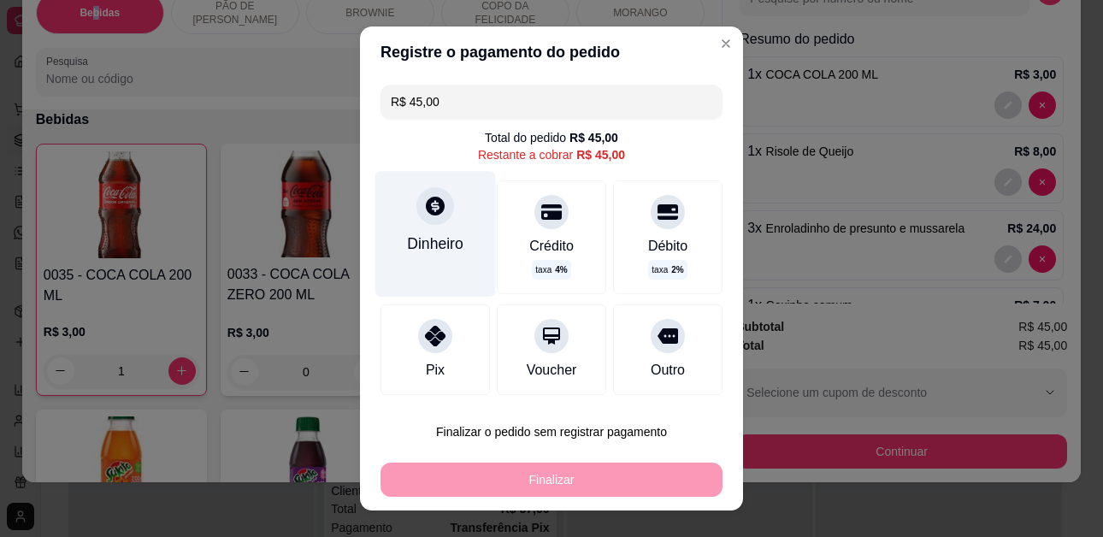
click at [421, 229] on div "Dinheiro" at bounding box center [435, 234] width 121 height 125
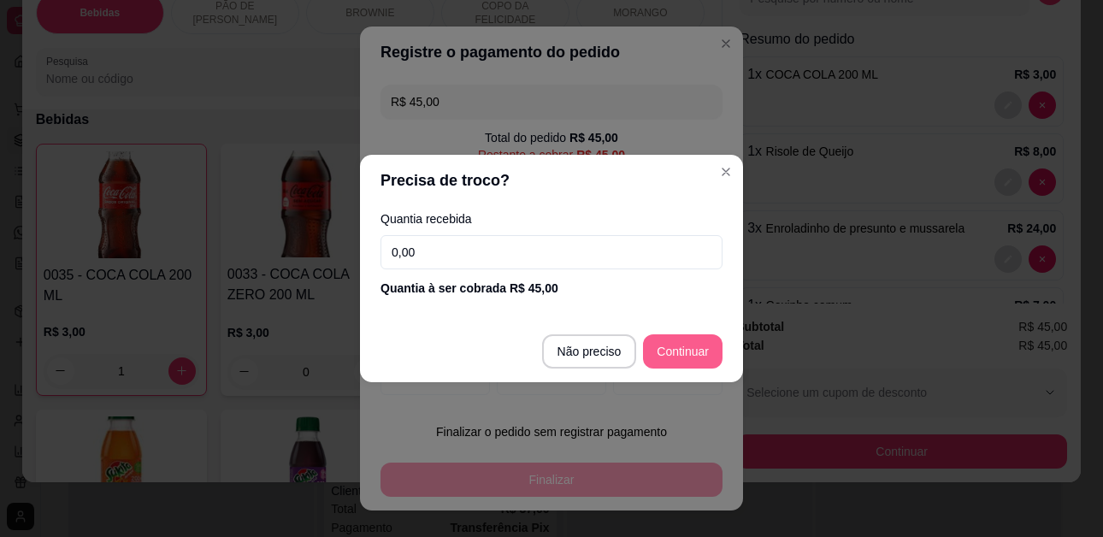
type input "R$ 0,00"
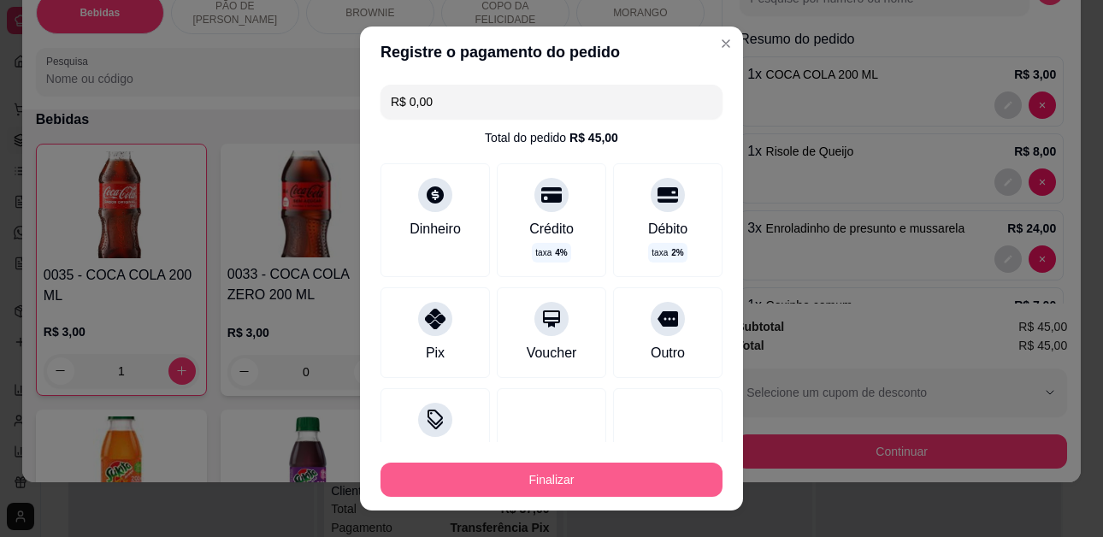
click at [605, 480] on button "Finalizar" at bounding box center [551, 479] width 342 height 34
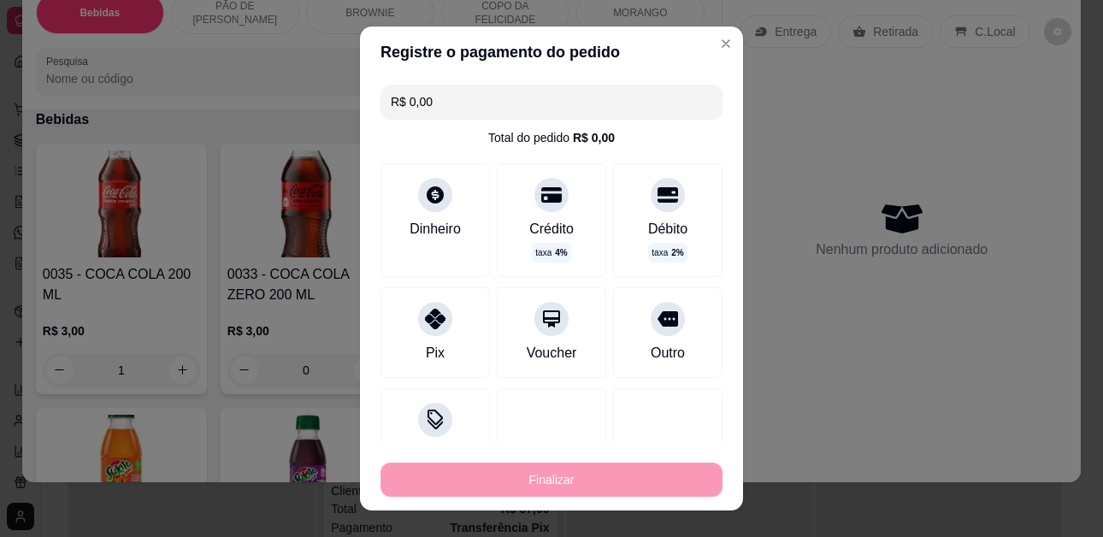
type input "0"
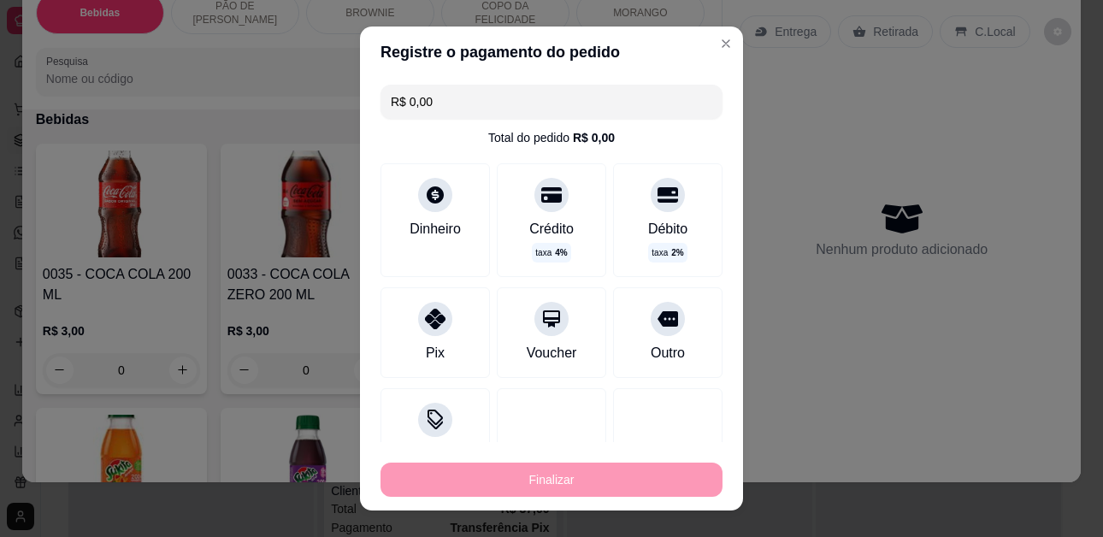
type input "-R$ 45,00"
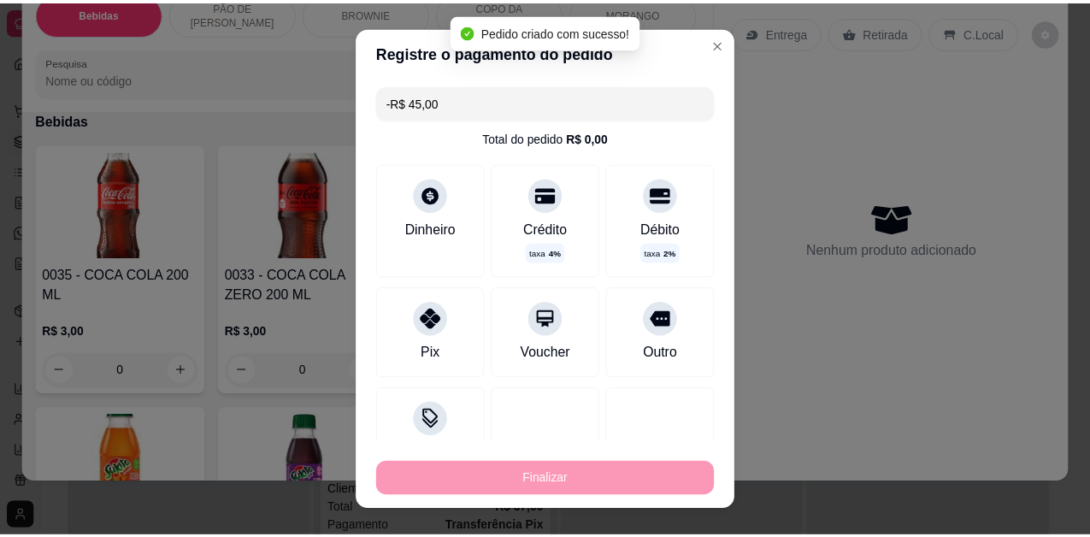
scroll to position [0, 0]
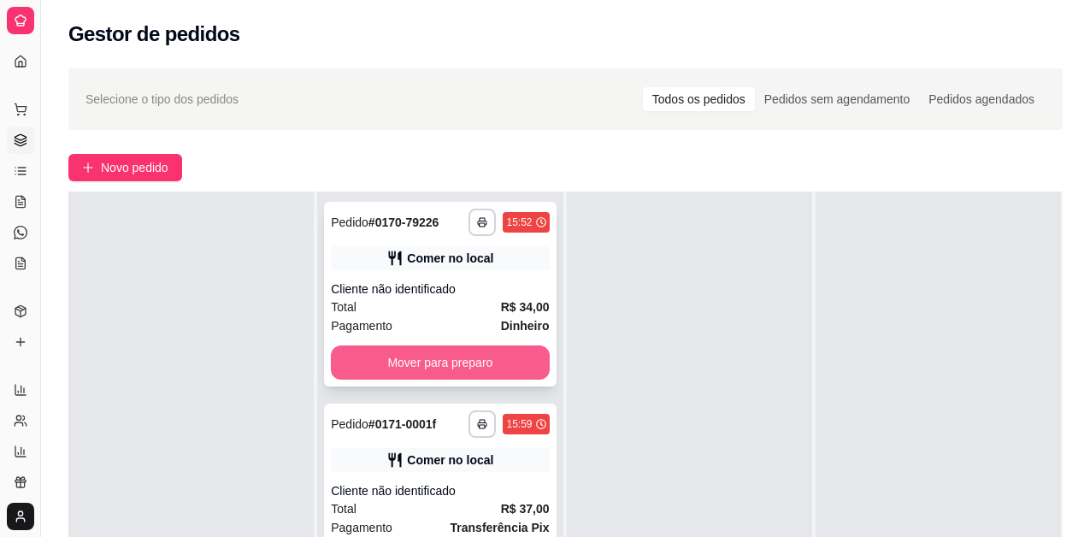
click at [402, 375] on button "Mover para preparo" at bounding box center [440, 362] width 218 height 34
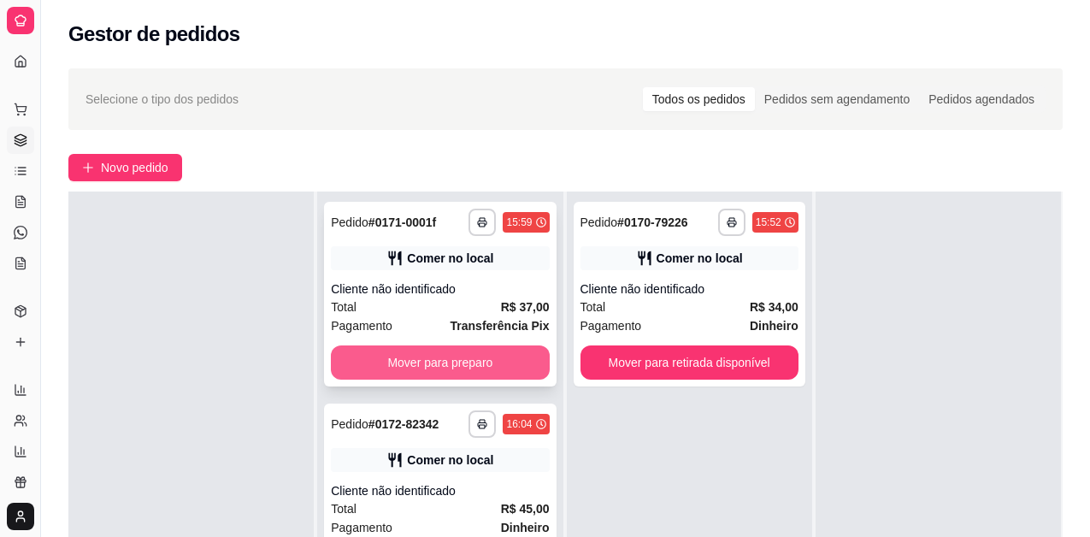
click at [424, 369] on button "Mover para preparo" at bounding box center [440, 362] width 218 height 34
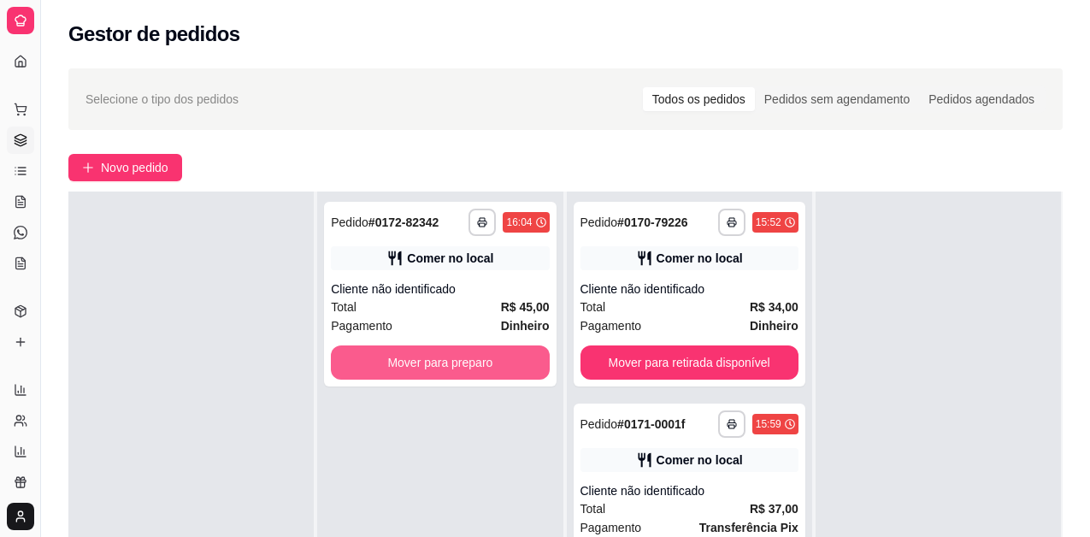
click at [424, 369] on button "Mover para preparo" at bounding box center [440, 362] width 218 height 34
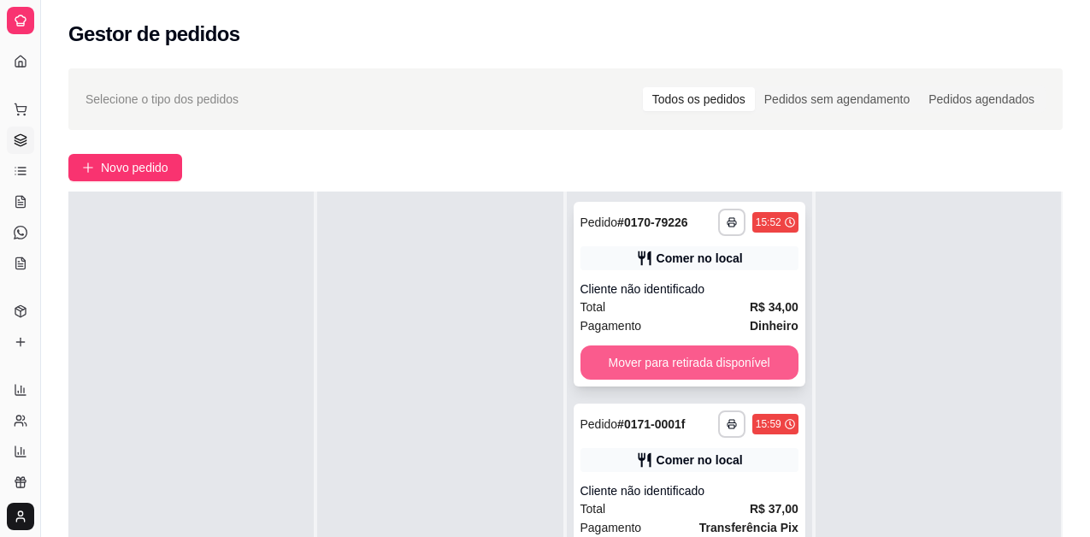
click at [663, 353] on button "Mover para retirada disponível" at bounding box center [689, 362] width 218 height 34
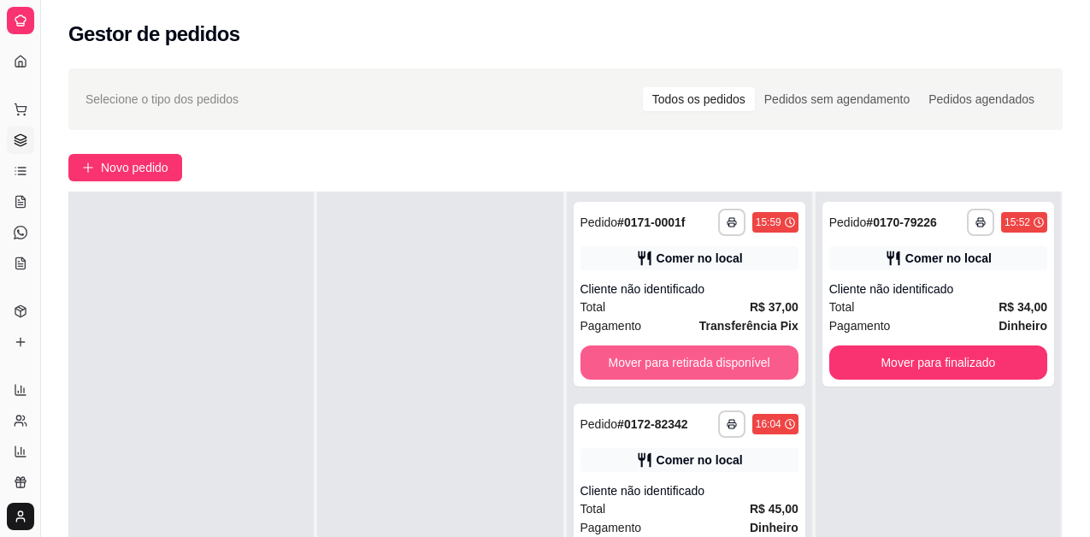
click at [663, 353] on button "Mover para retirada disponível" at bounding box center [689, 362] width 218 height 34
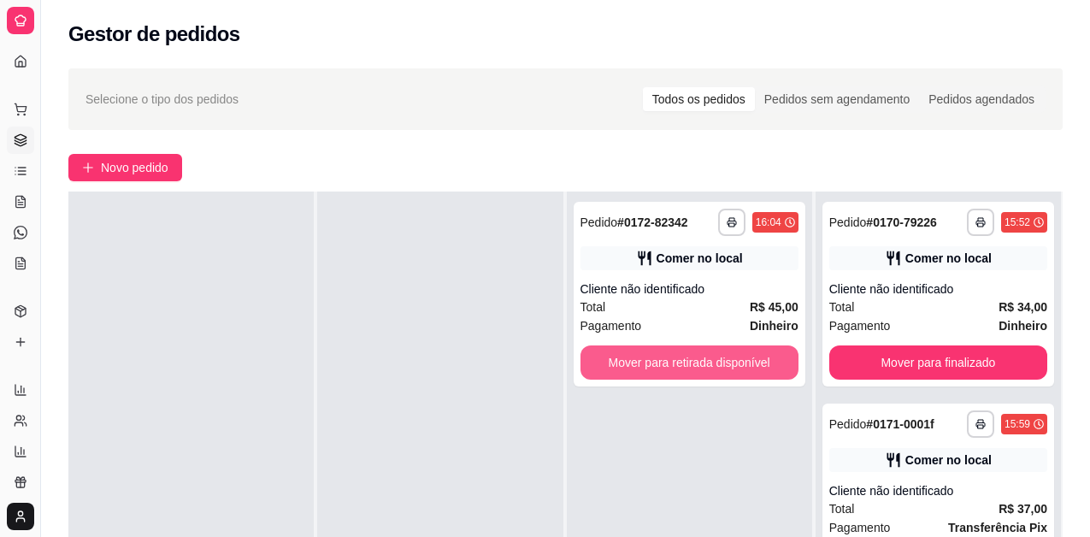
click at [663, 353] on button "Mover para retirada disponível" at bounding box center [689, 362] width 218 height 34
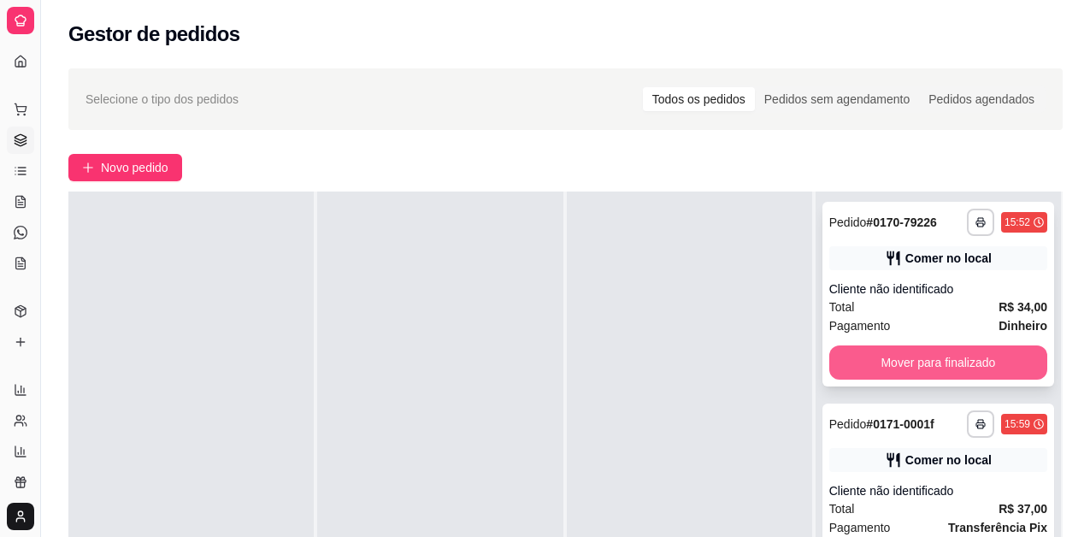
click at [904, 372] on button "Mover para finalizado" at bounding box center [938, 362] width 218 height 34
click at [904, 374] on button "Mover para finalizado" at bounding box center [938, 362] width 218 height 34
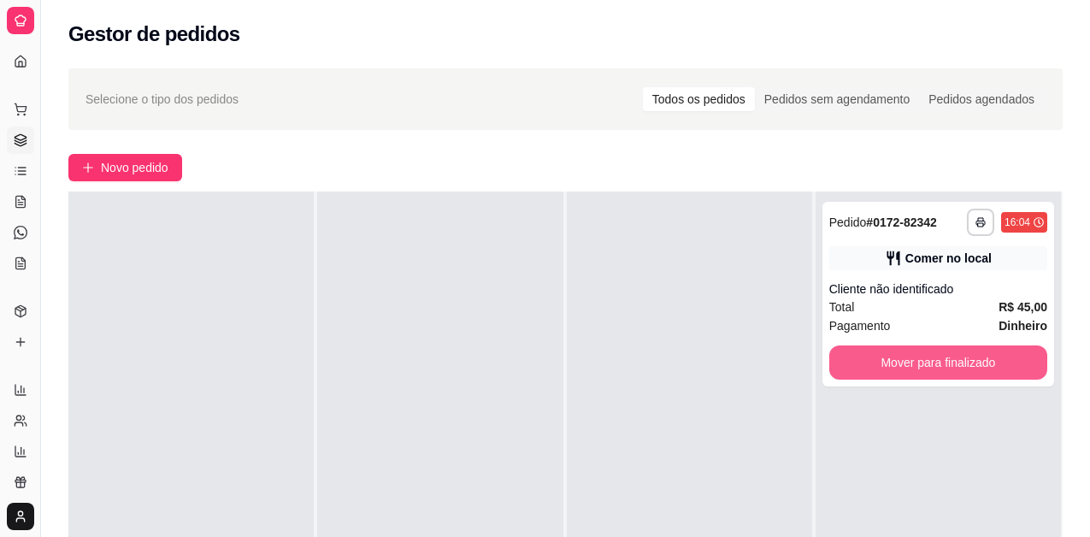
click at [904, 374] on button "Mover para finalizado" at bounding box center [938, 362] width 218 height 34
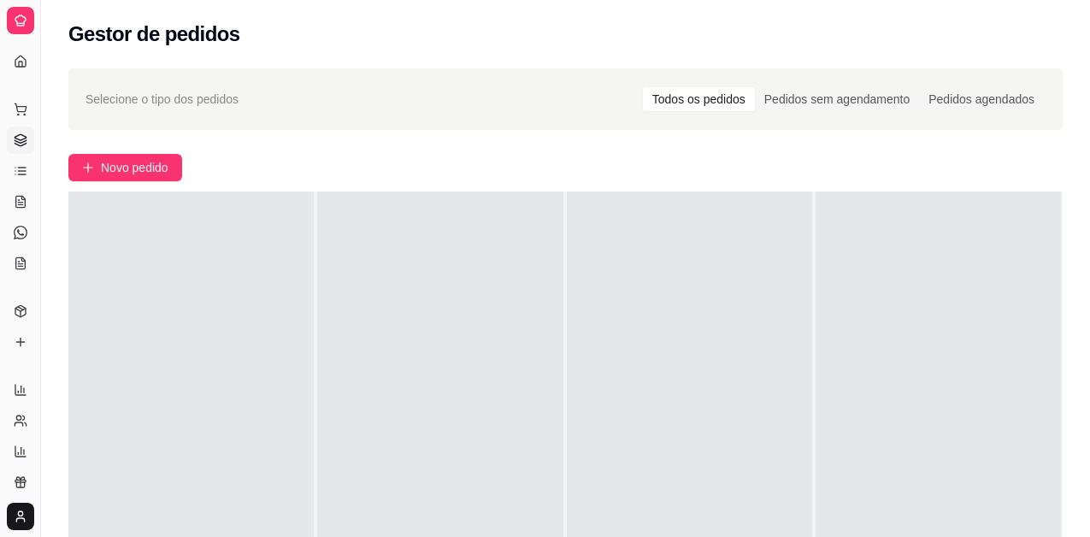
click at [24, 81] on div "Dia a dia" at bounding box center [20, 81] width 27 height 27
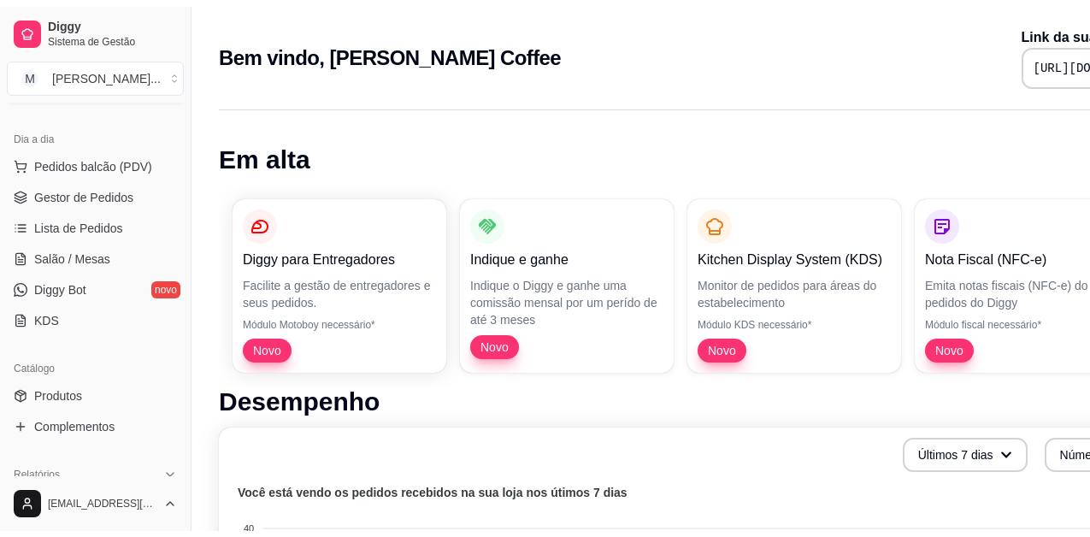
scroll to position [342, 0]
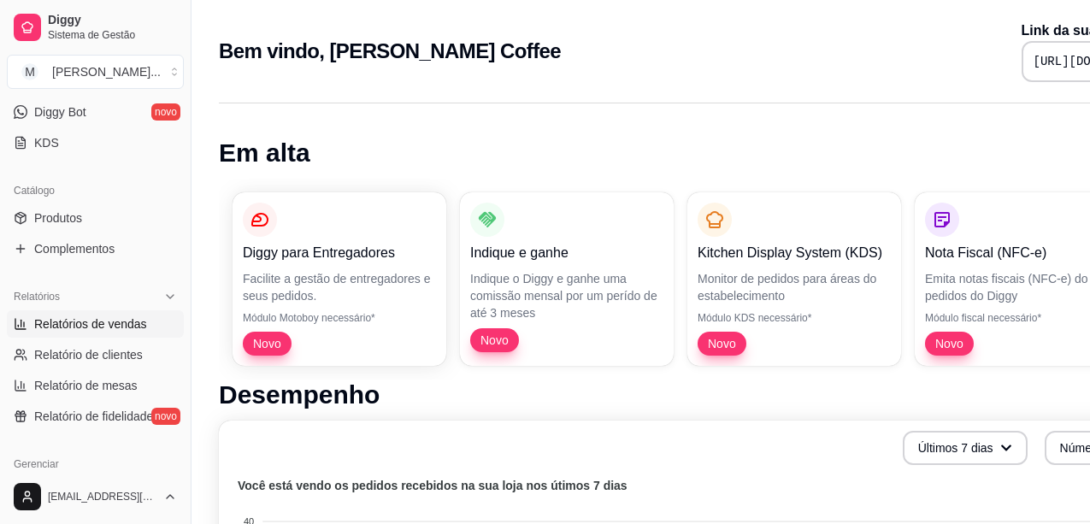
click at [119, 321] on span "Relatórios de vendas" at bounding box center [90, 323] width 113 height 17
select select "ALL"
select select "0"
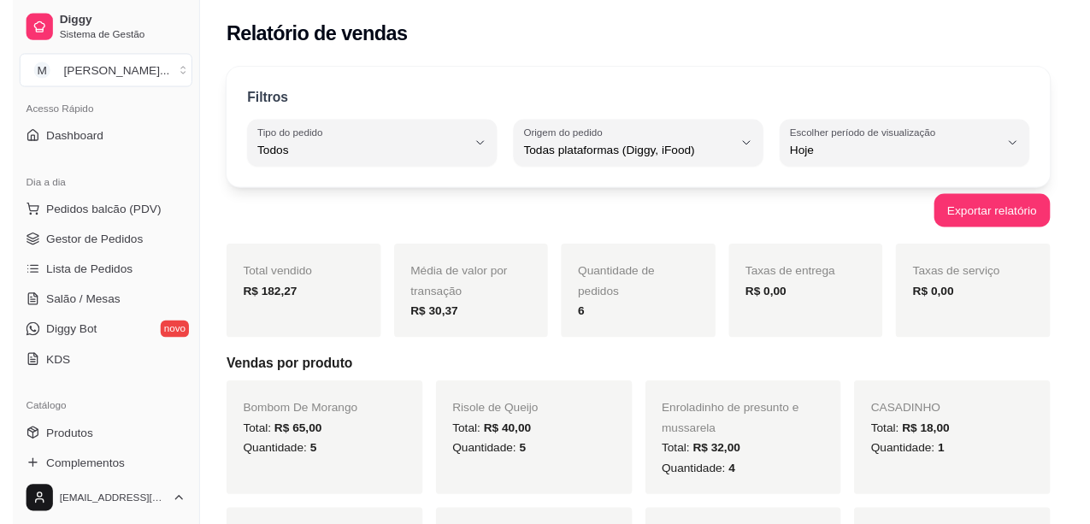
scroll to position [85, 0]
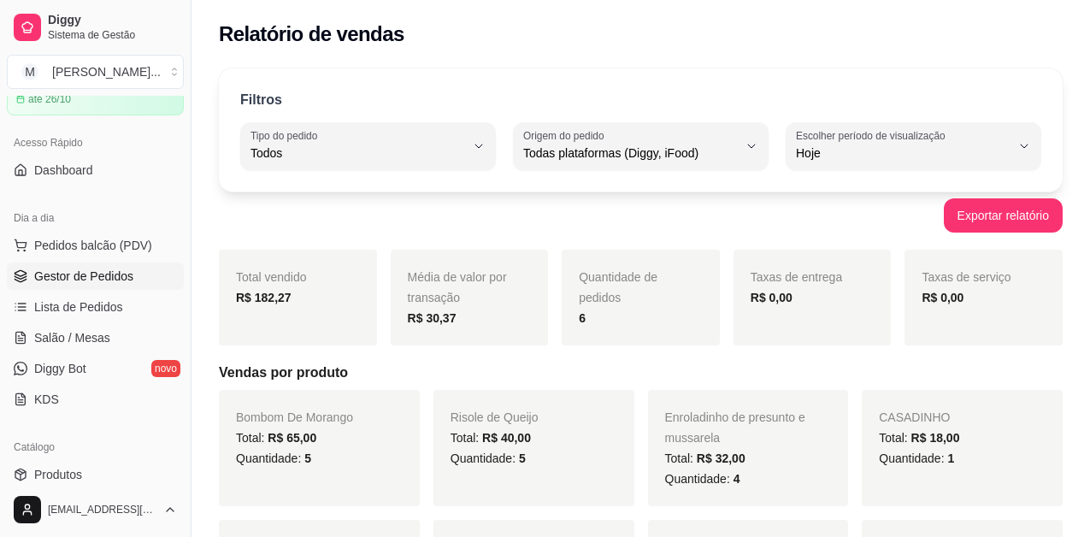
click at [100, 275] on span "Gestor de Pedidos" at bounding box center [83, 276] width 99 height 17
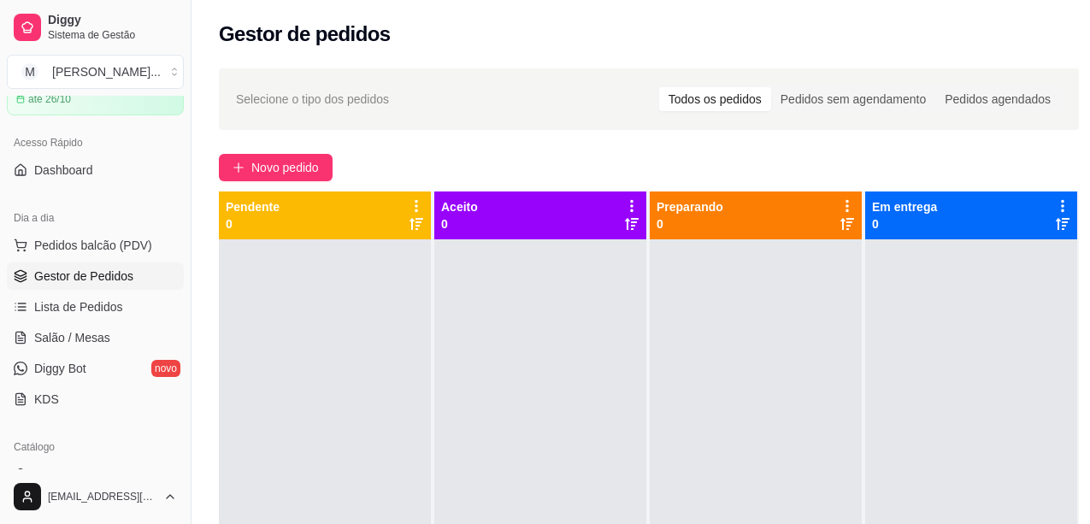
click at [7, 262] on link "Gestor de Pedidos" at bounding box center [95, 275] width 177 height 27
click at [99, 286] on link "Gestor de Pedidos" at bounding box center [95, 275] width 177 height 27
